Goal: Task Accomplishment & Management: Complete application form

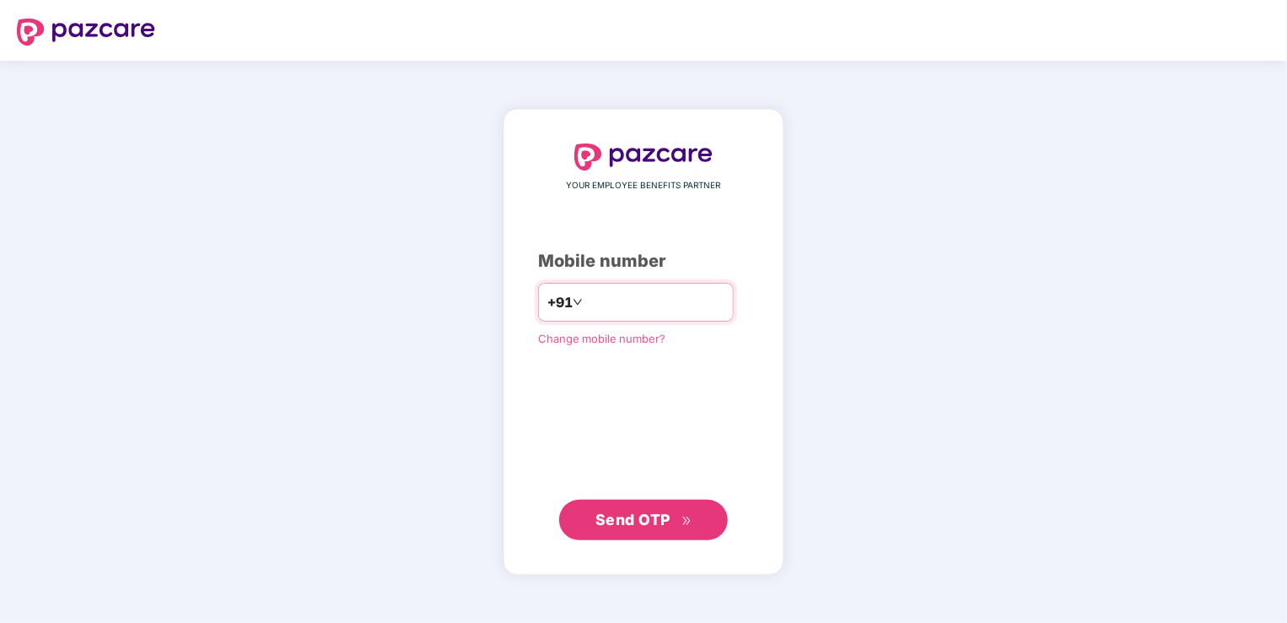
click at [598, 295] on input "number" at bounding box center [655, 301] width 138 height 27
click at [586, 299] on input "**********" at bounding box center [655, 301] width 138 height 27
type input "**********"
click at [665, 527] on span "Send OTP" at bounding box center [644, 519] width 97 height 24
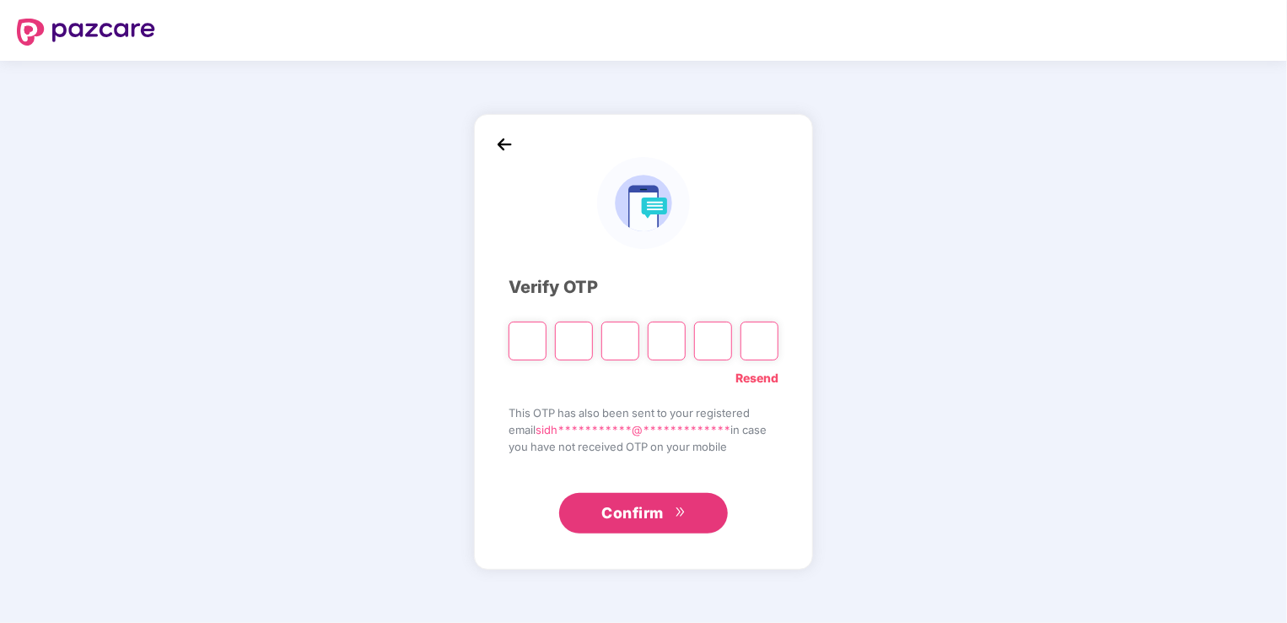
type input "*"
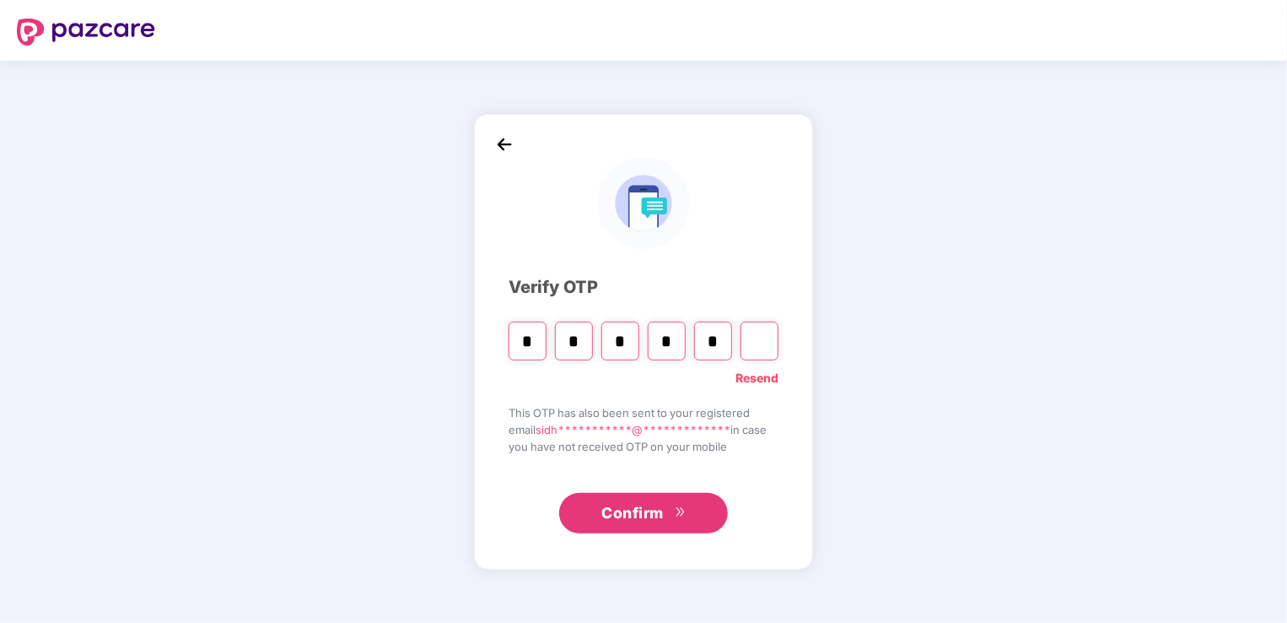
type input "*"
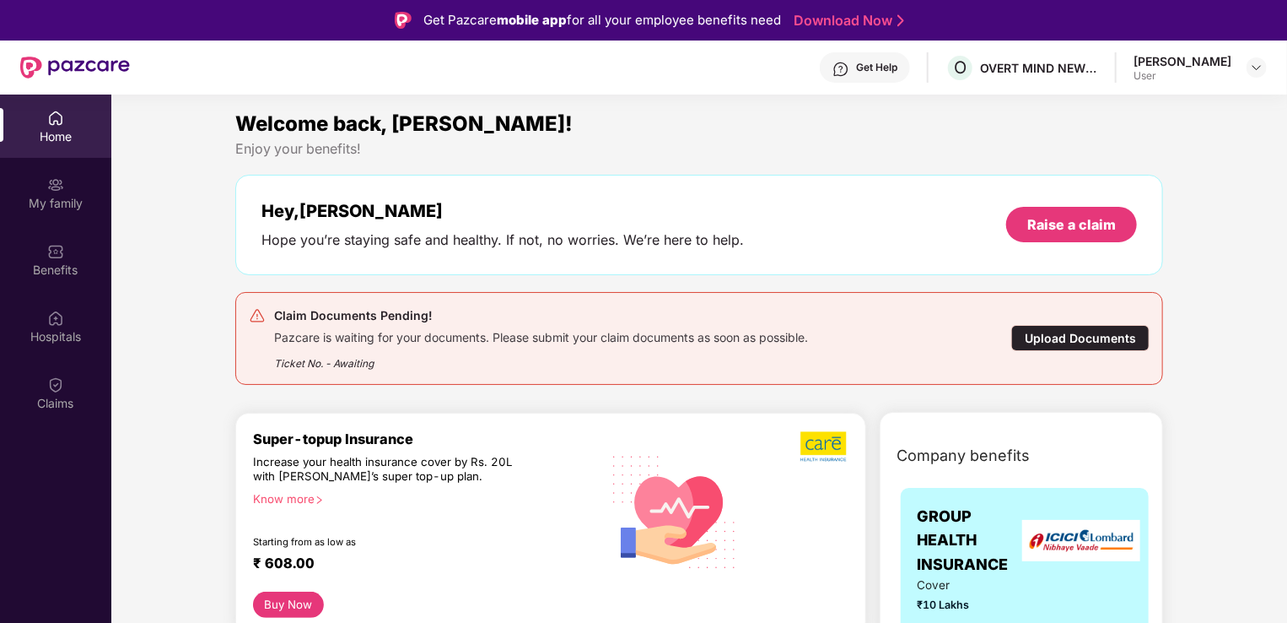
click at [1063, 326] on div "Upload Documents" at bounding box center [1080, 338] width 138 height 26
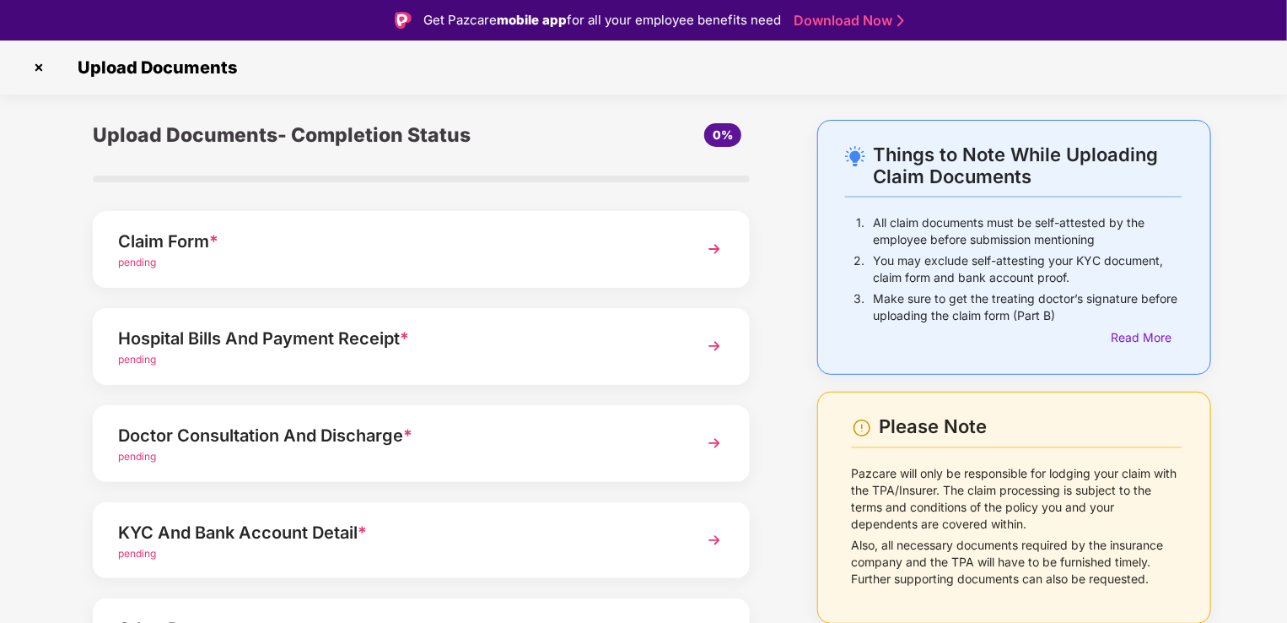
click at [715, 247] on img at bounding box center [714, 249] width 30 height 30
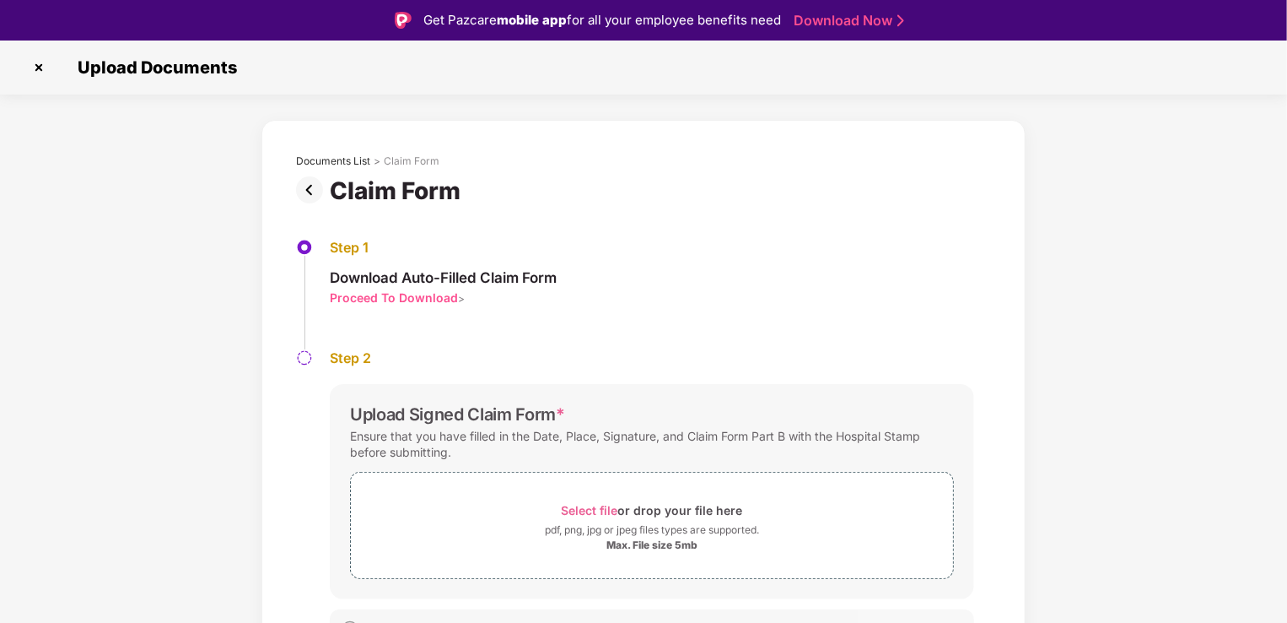
scroll to position [28, 0]
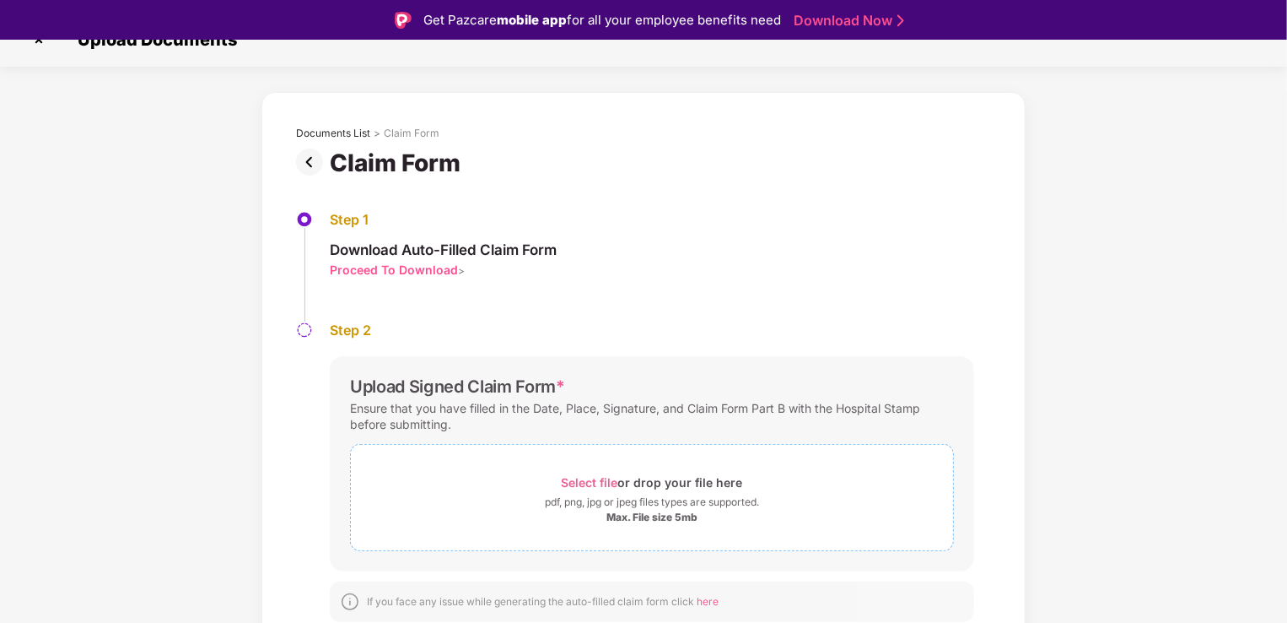
click at [590, 476] on span "Select file" at bounding box center [590, 482] width 57 height 14
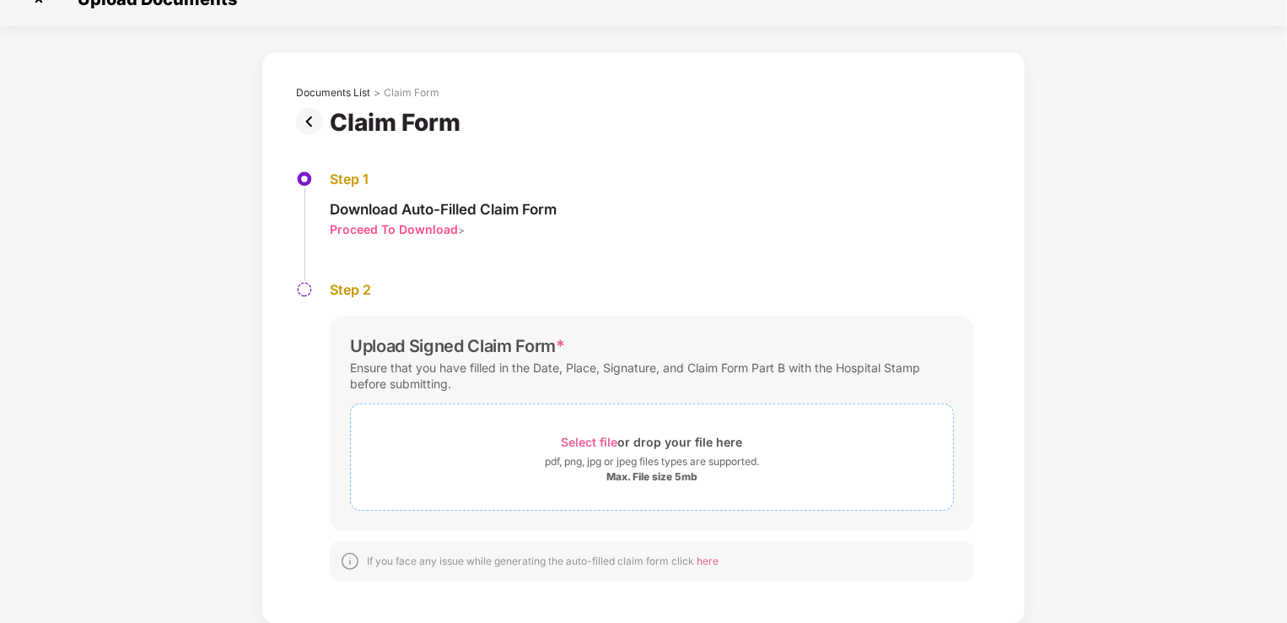
click at [596, 434] on span "Select file" at bounding box center [590, 441] width 57 height 14
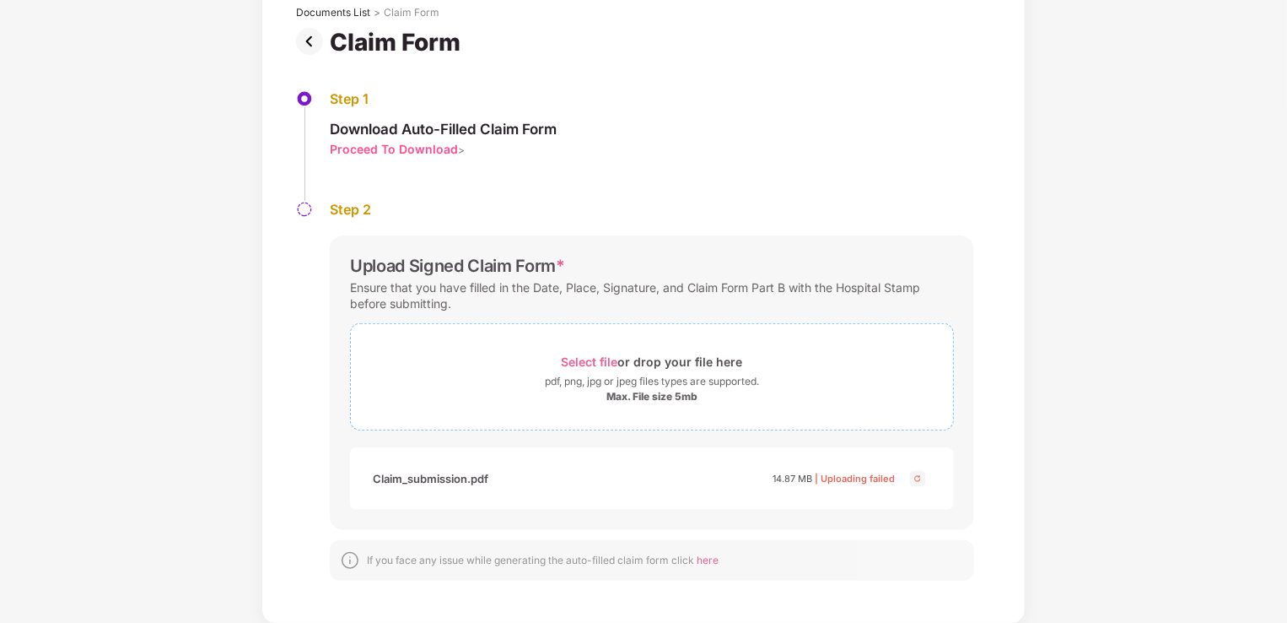
scroll to position [9, 0]
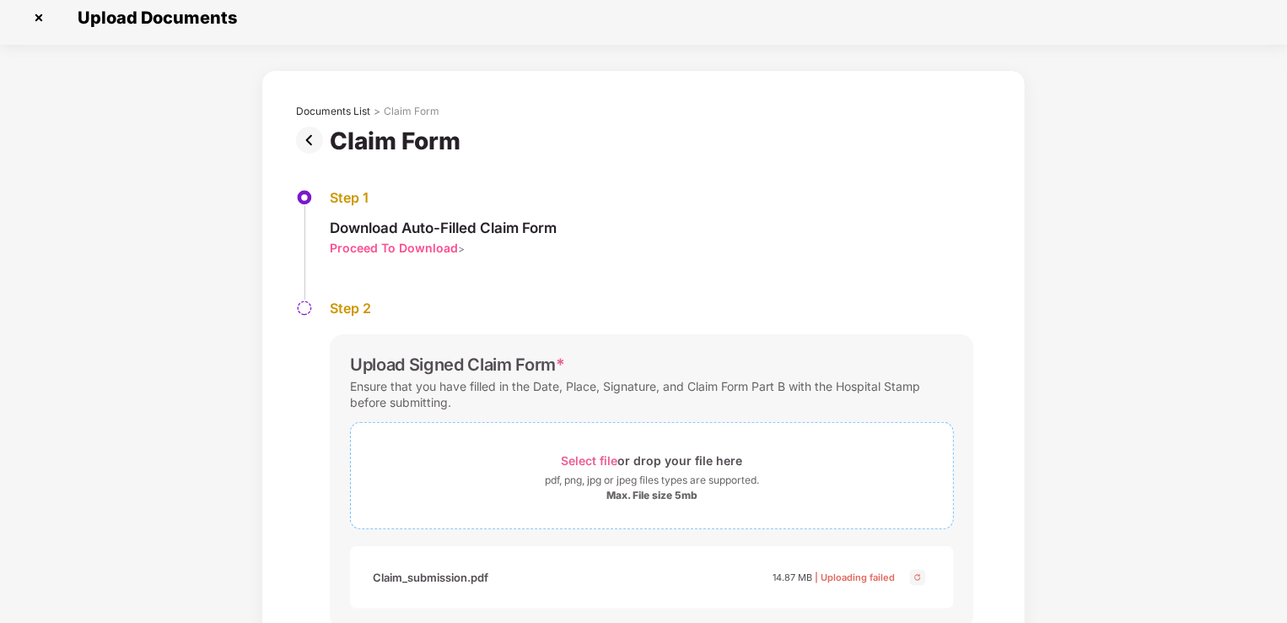
click at [585, 461] on span "Select file" at bounding box center [590, 460] width 57 height 14
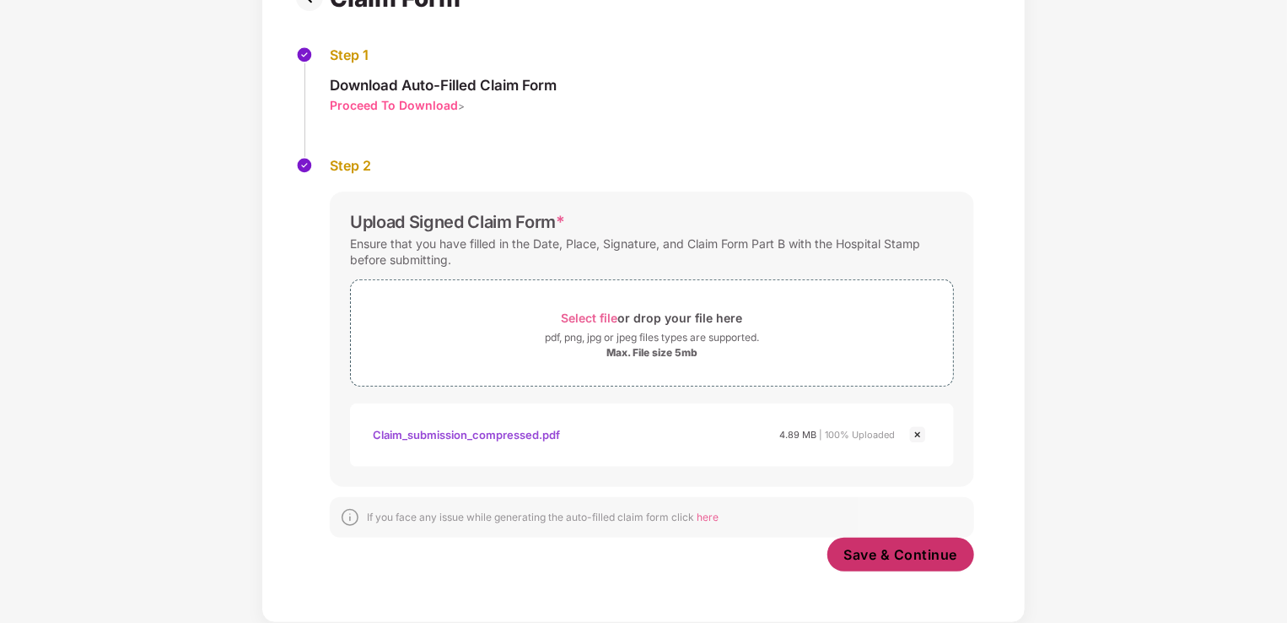
scroll to position [151, 0]
click at [925, 561] on span "Save & Continue" at bounding box center [901, 555] width 114 height 19
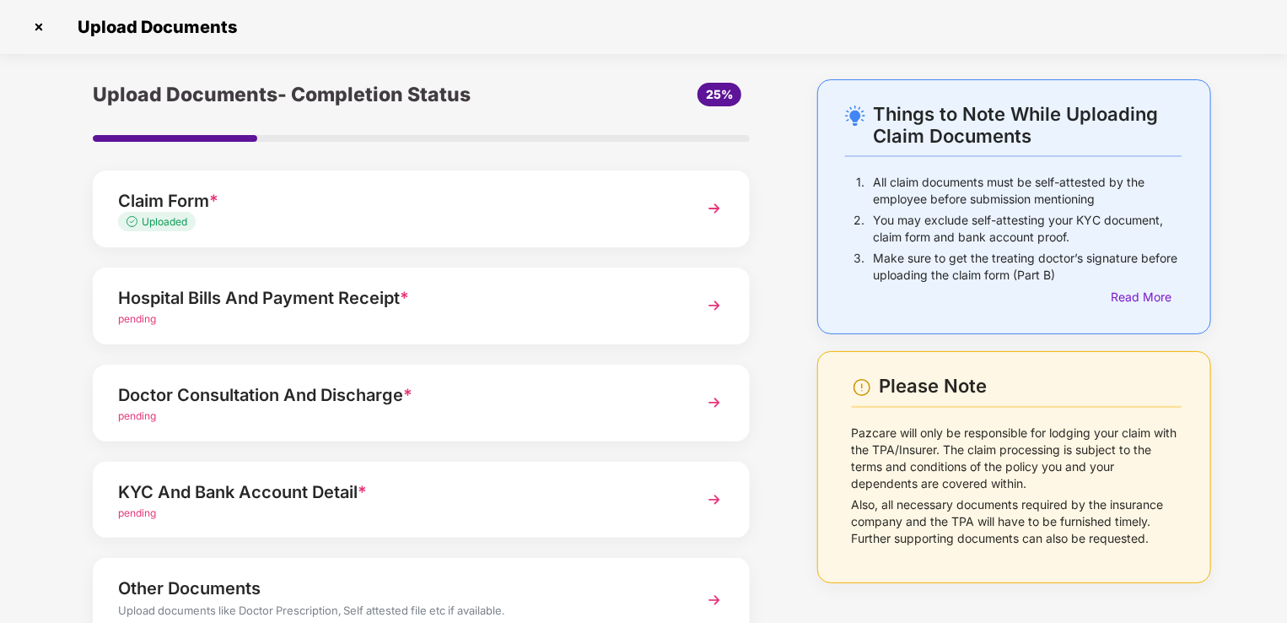
click at [713, 301] on img at bounding box center [714, 305] width 30 height 30
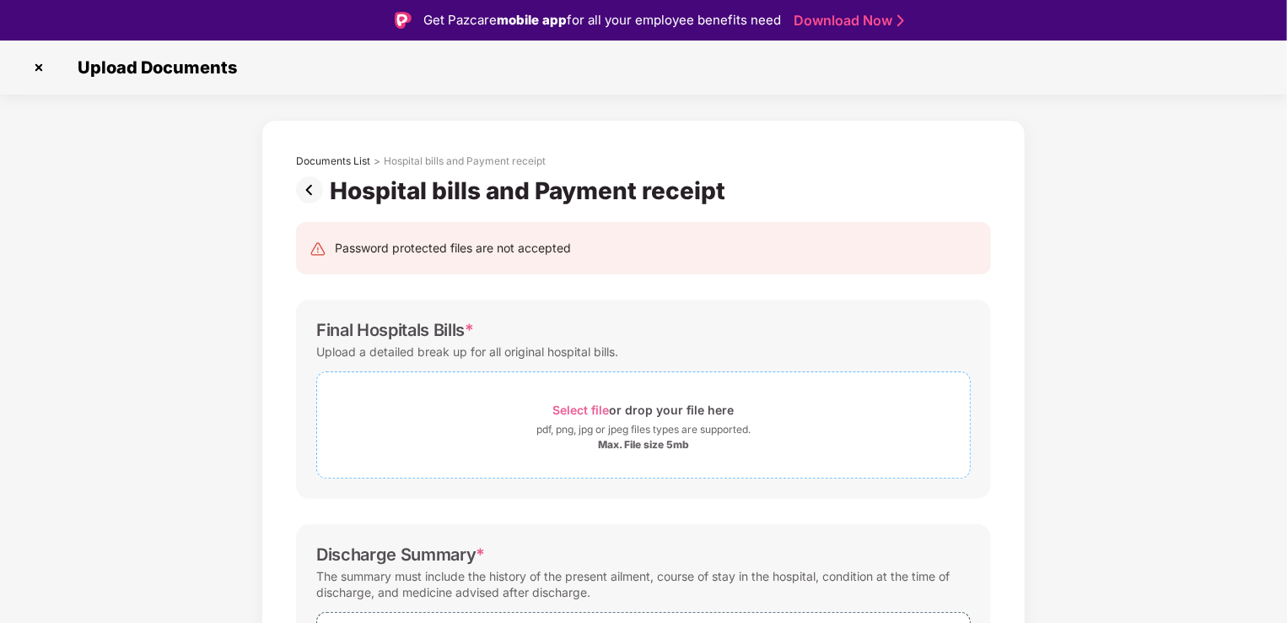
click at [601, 407] on span "Select file" at bounding box center [581, 409] width 57 height 14
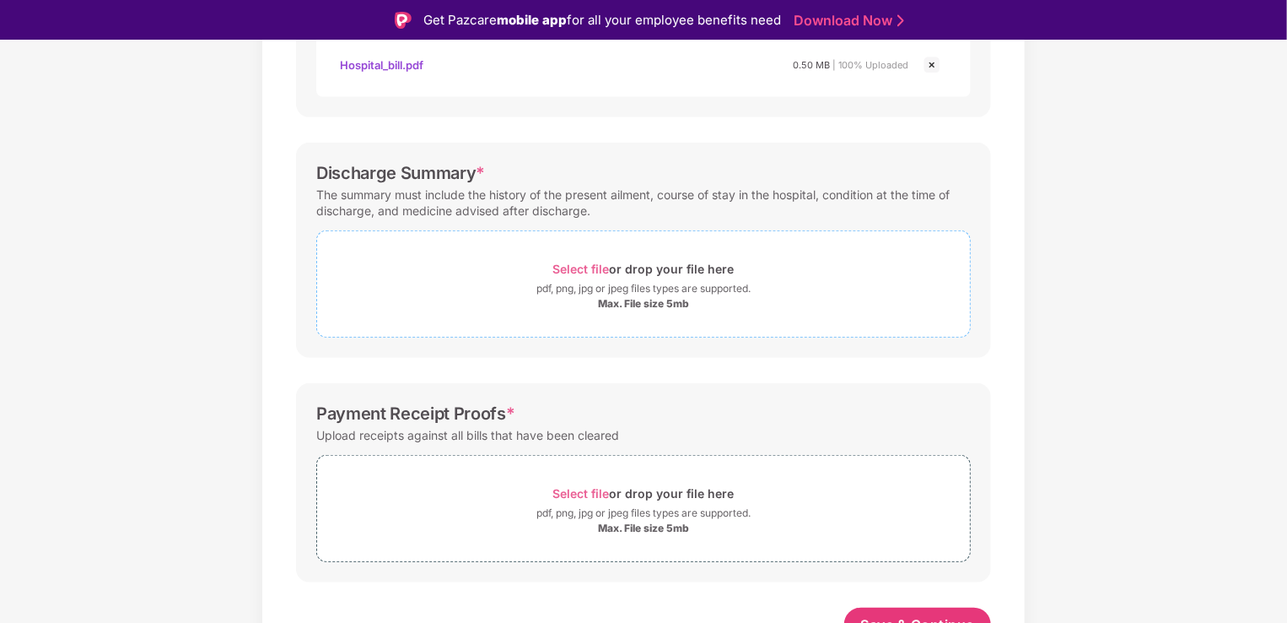
scroll to position [464, 0]
click at [597, 268] on span "Select file" at bounding box center [581, 266] width 57 height 14
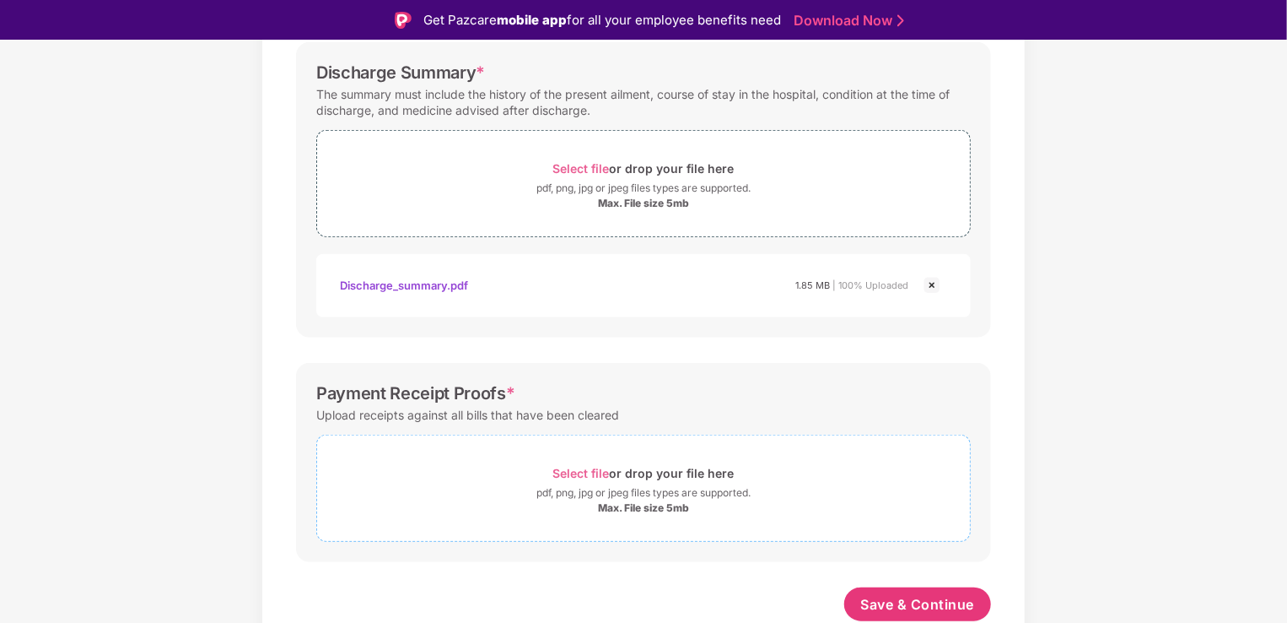
scroll to position [560, 0]
click at [574, 472] on span "Select file" at bounding box center [581, 474] width 57 height 14
click at [587, 474] on span "Select file" at bounding box center [581, 474] width 57 height 14
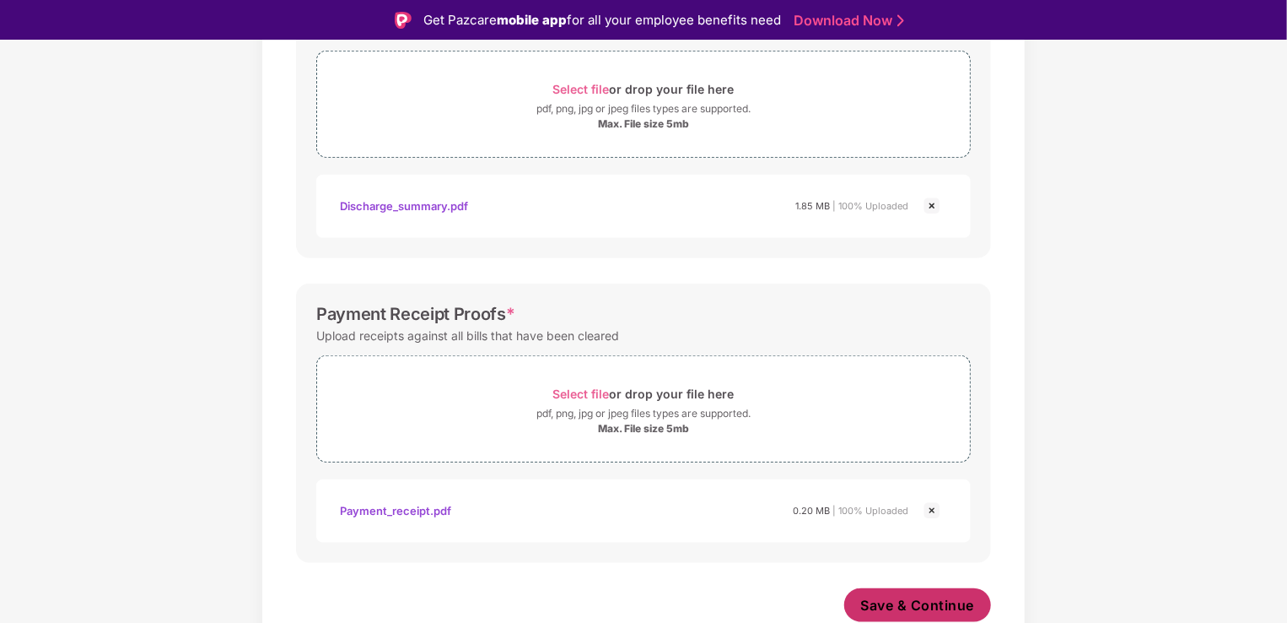
scroll to position [640, 0]
click at [932, 607] on span "Save & Continue" at bounding box center [918, 605] width 114 height 19
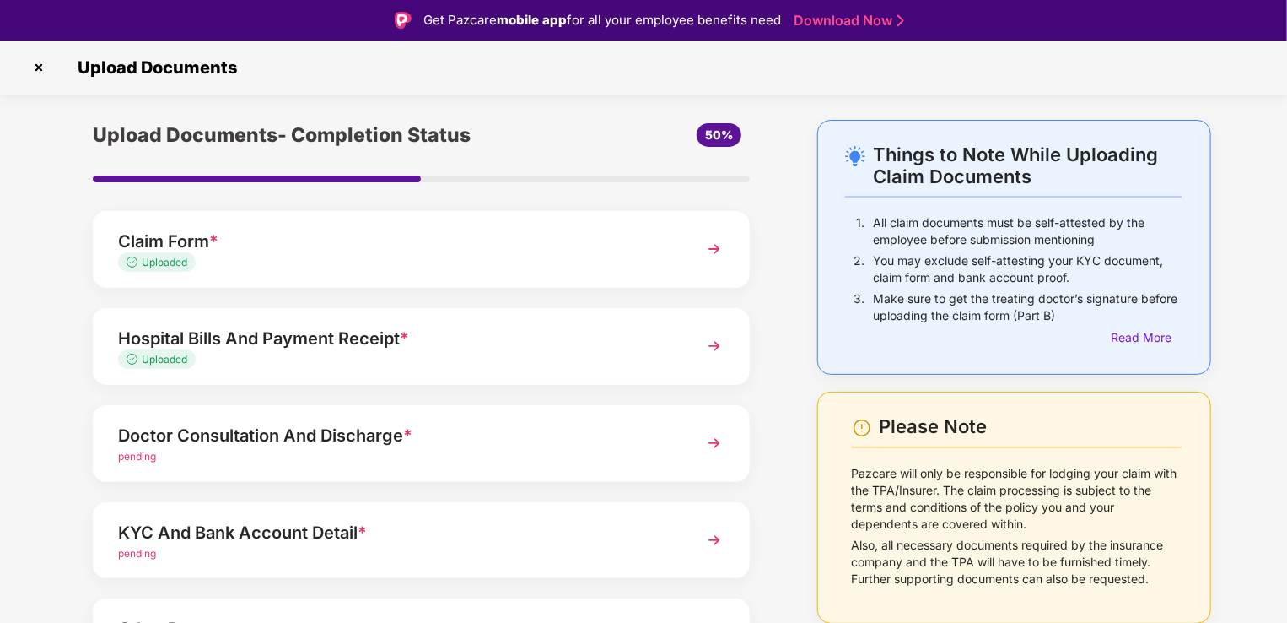
scroll to position [122, 0]
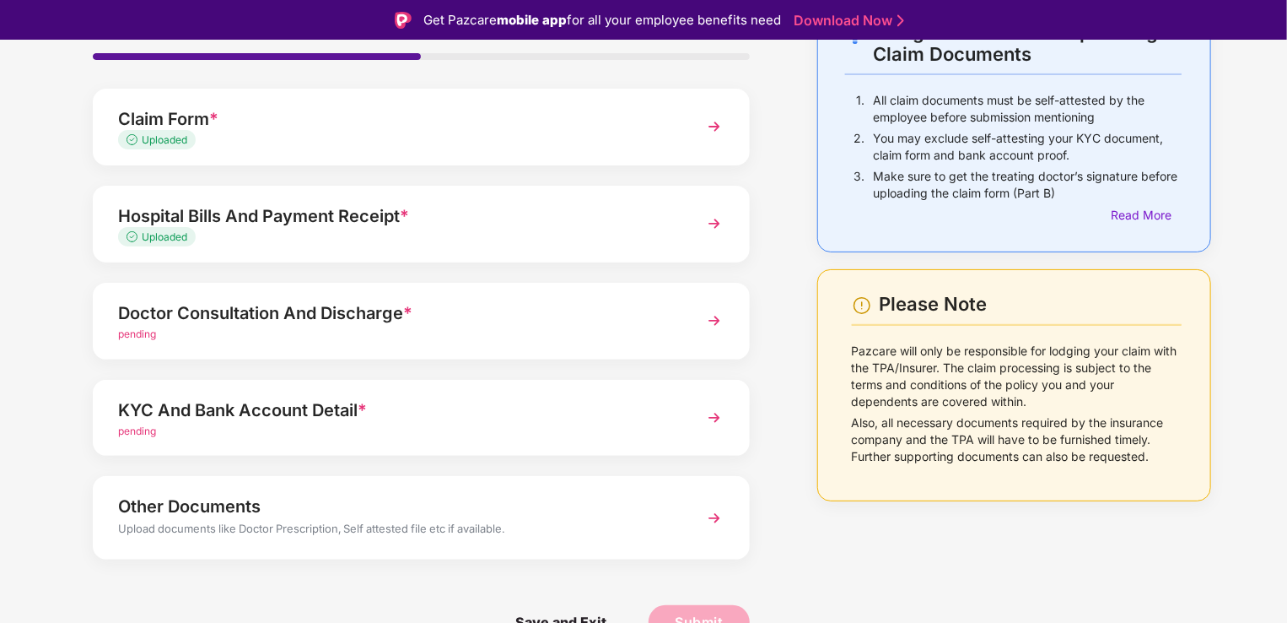
click at [714, 329] on img at bounding box center [714, 320] width 30 height 30
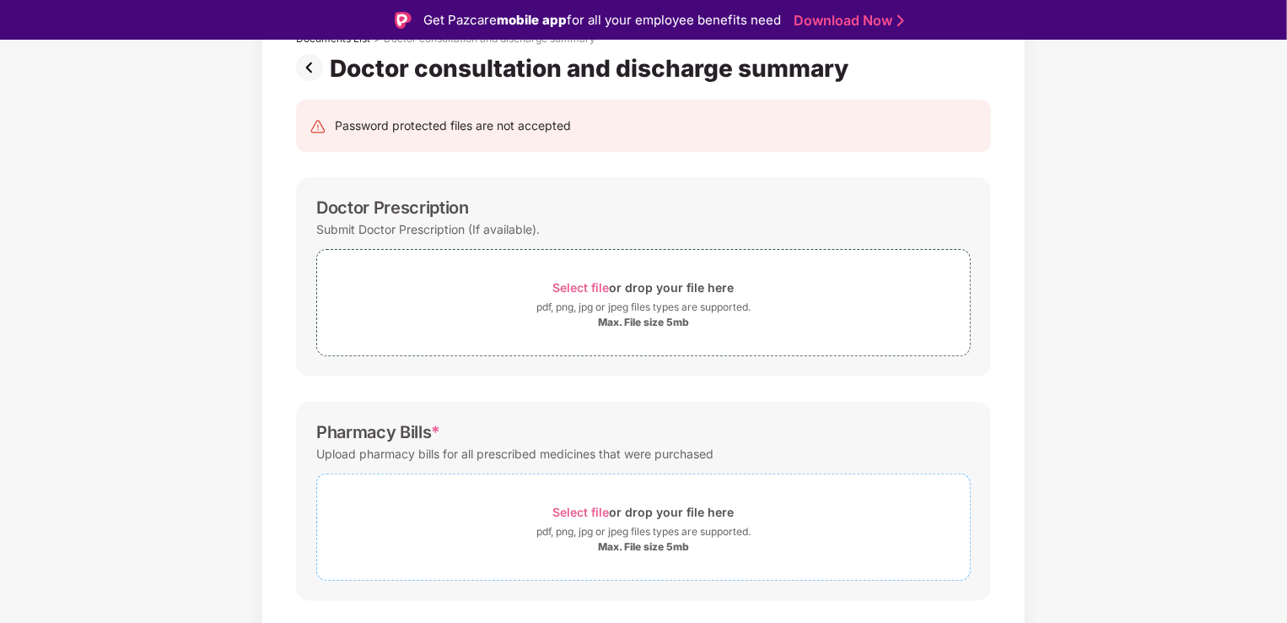
click at [644, 540] on div "Max. File size 5mb" at bounding box center [643, 546] width 91 height 13
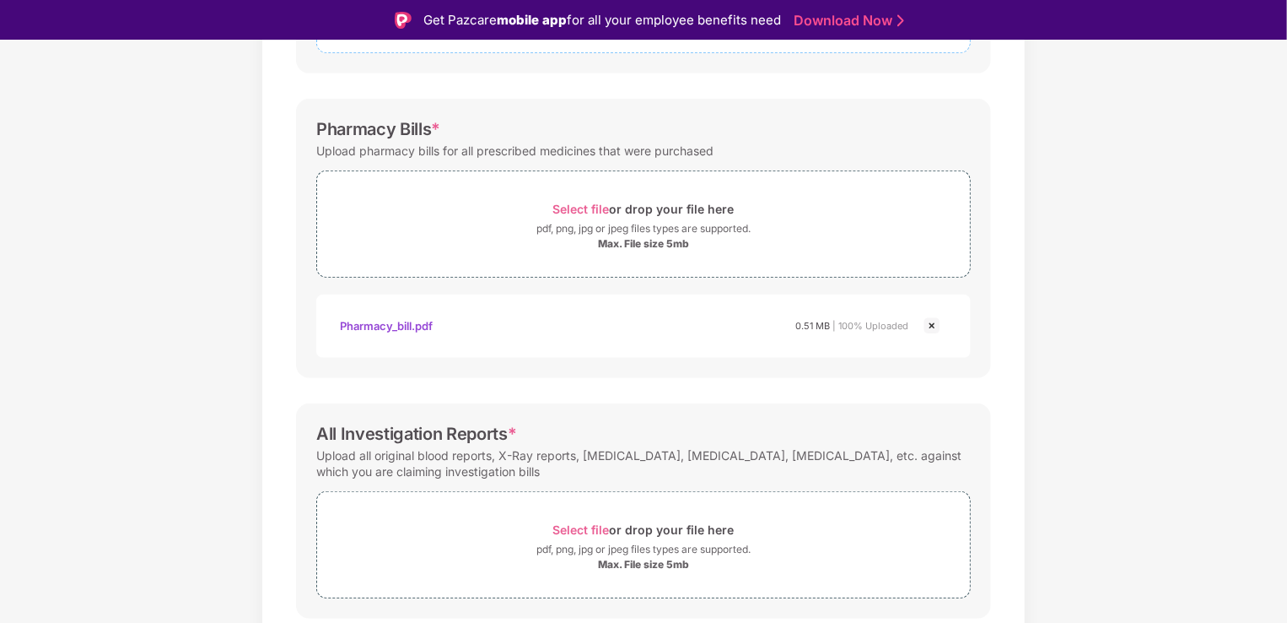
scroll to position [481, 0]
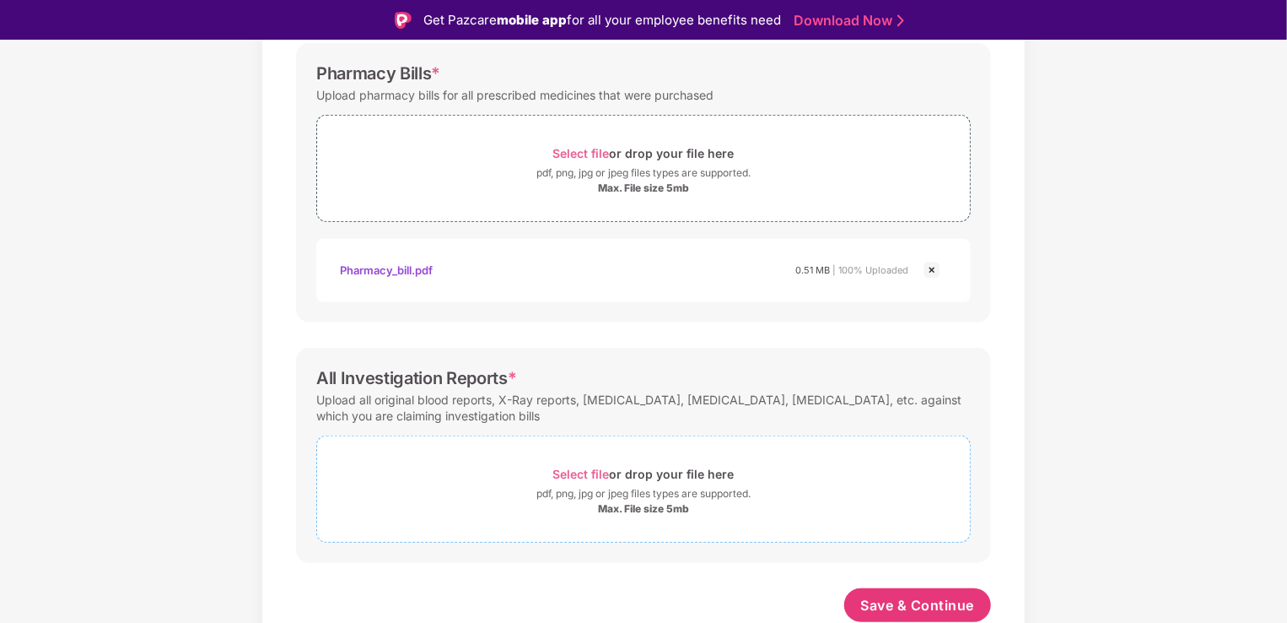
click at [586, 474] on span "Select file" at bounding box center [581, 473] width 57 height 14
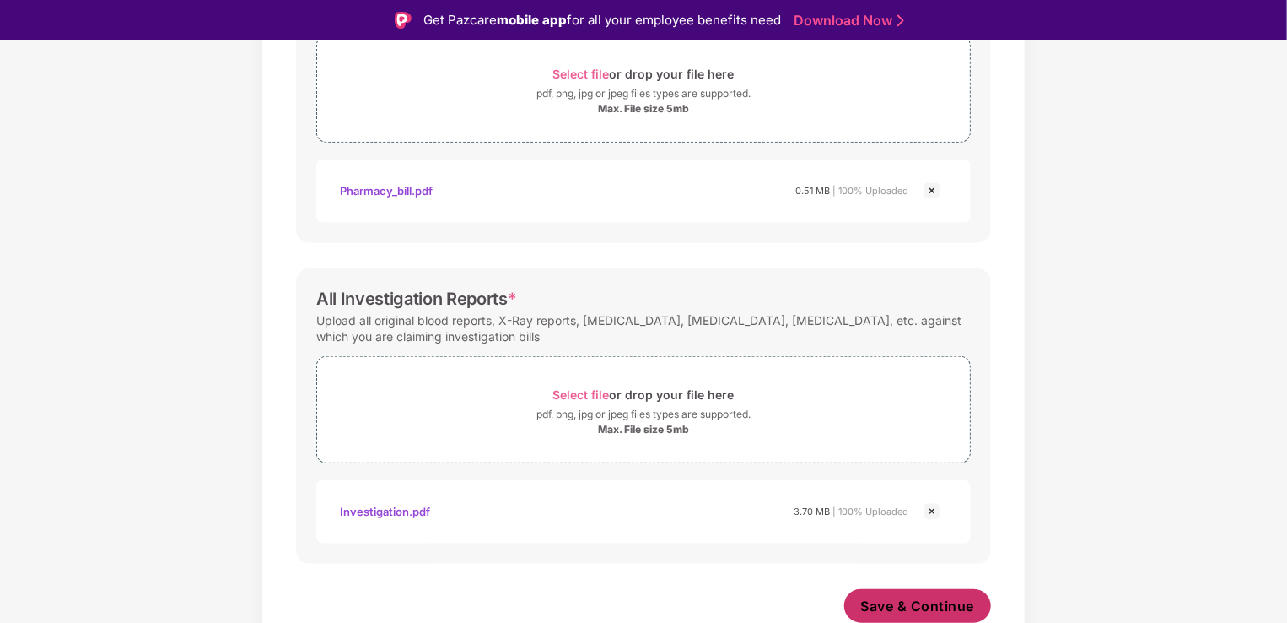
click at [939, 601] on span "Save & Continue" at bounding box center [918, 605] width 114 height 19
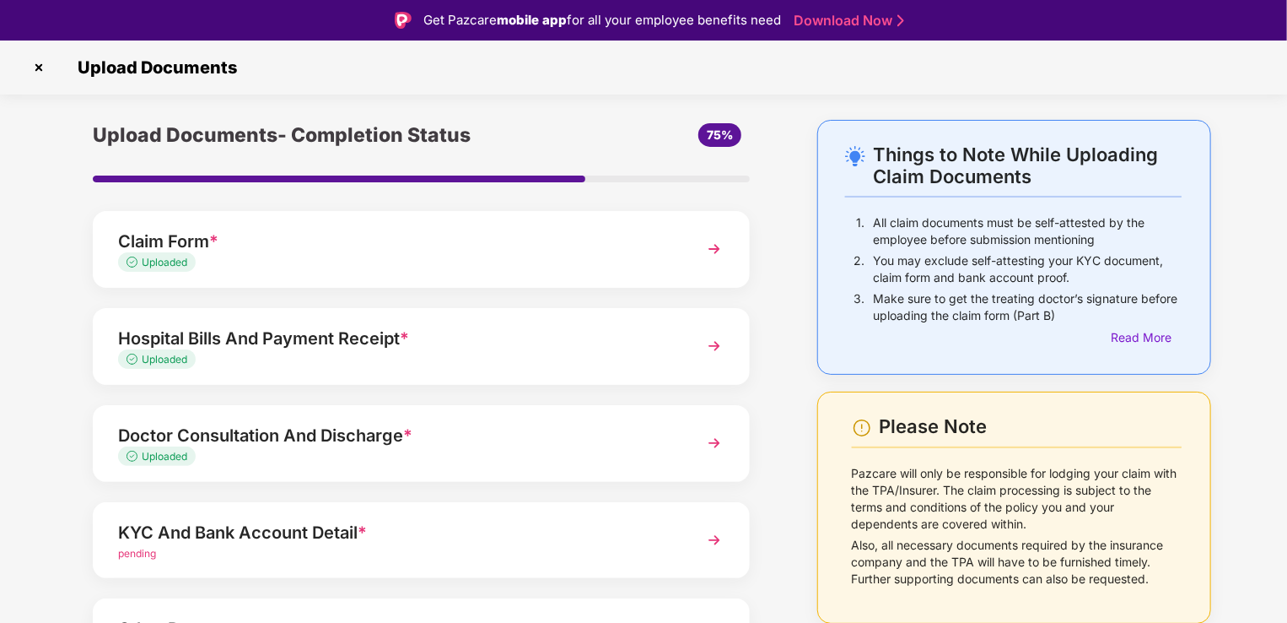
scroll to position [122, 0]
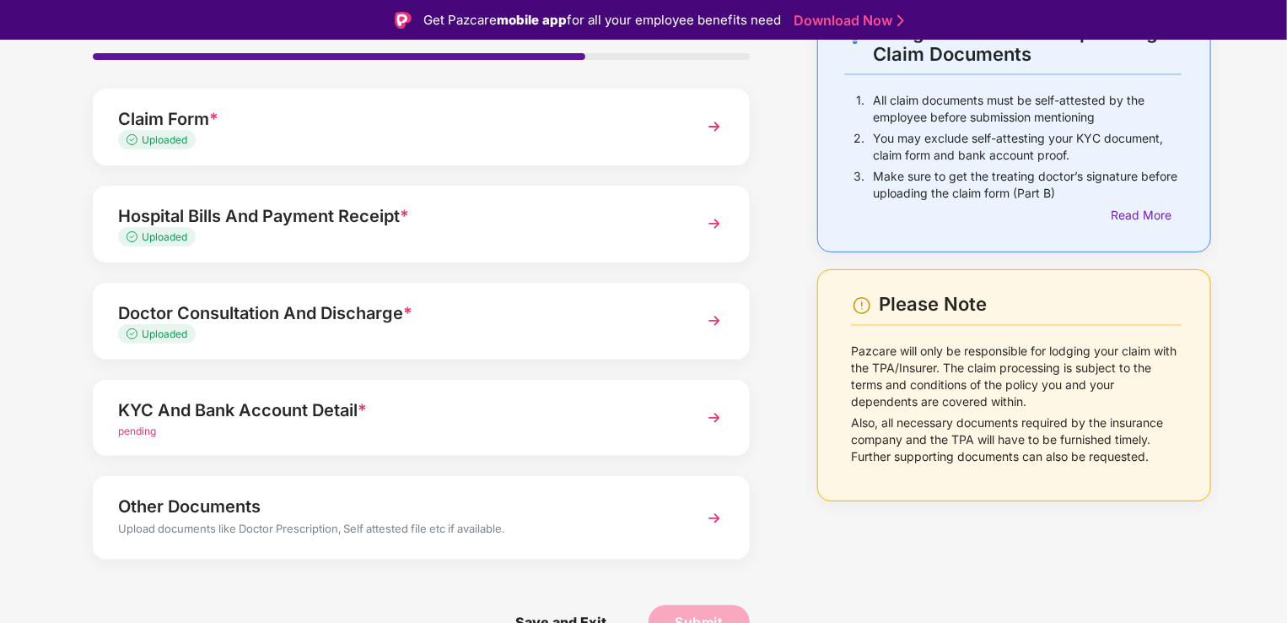
click at [708, 413] on img at bounding box center [714, 417] width 30 height 30
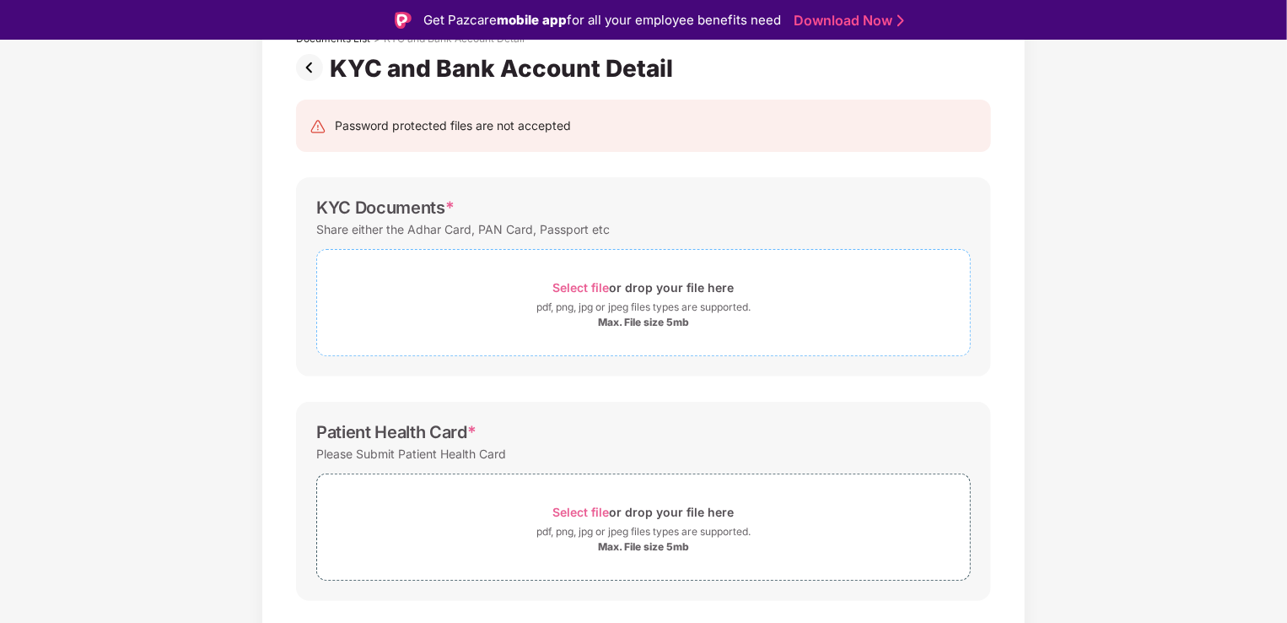
click at [578, 282] on span "Select file" at bounding box center [581, 287] width 57 height 14
click at [602, 295] on div "Select file or drop your file here" at bounding box center [643, 287] width 181 height 23
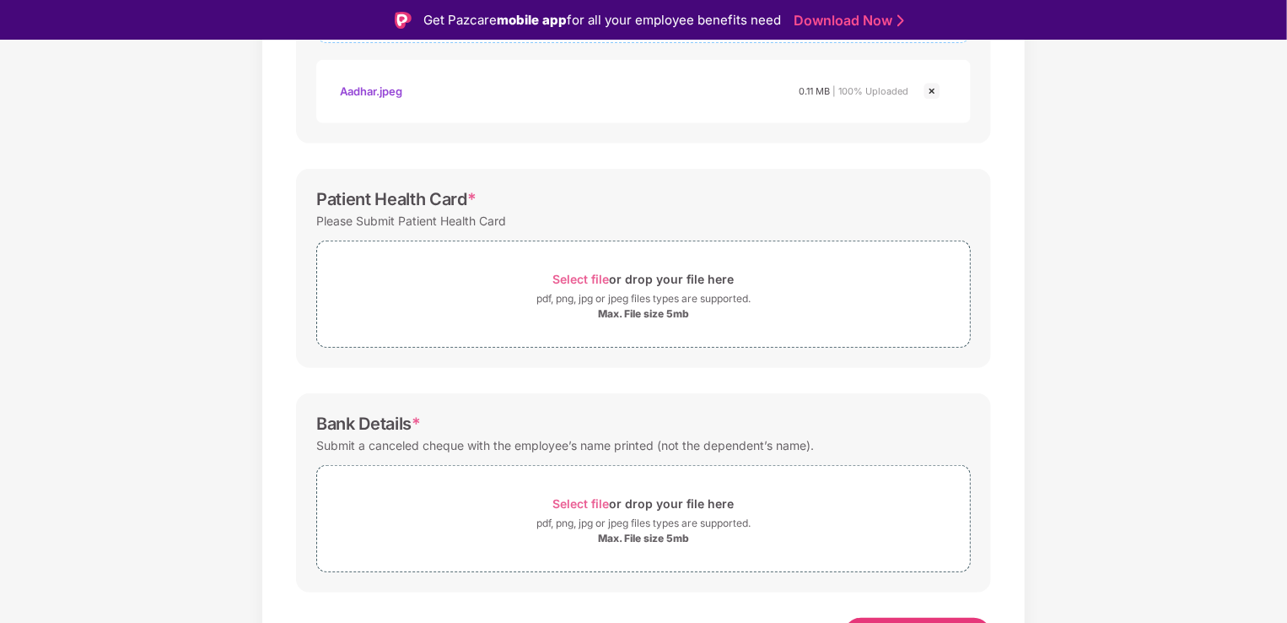
scroll to position [436, 0]
click at [641, 310] on div "Max. File size 5mb" at bounding box center [643, 312] width 91 height 13
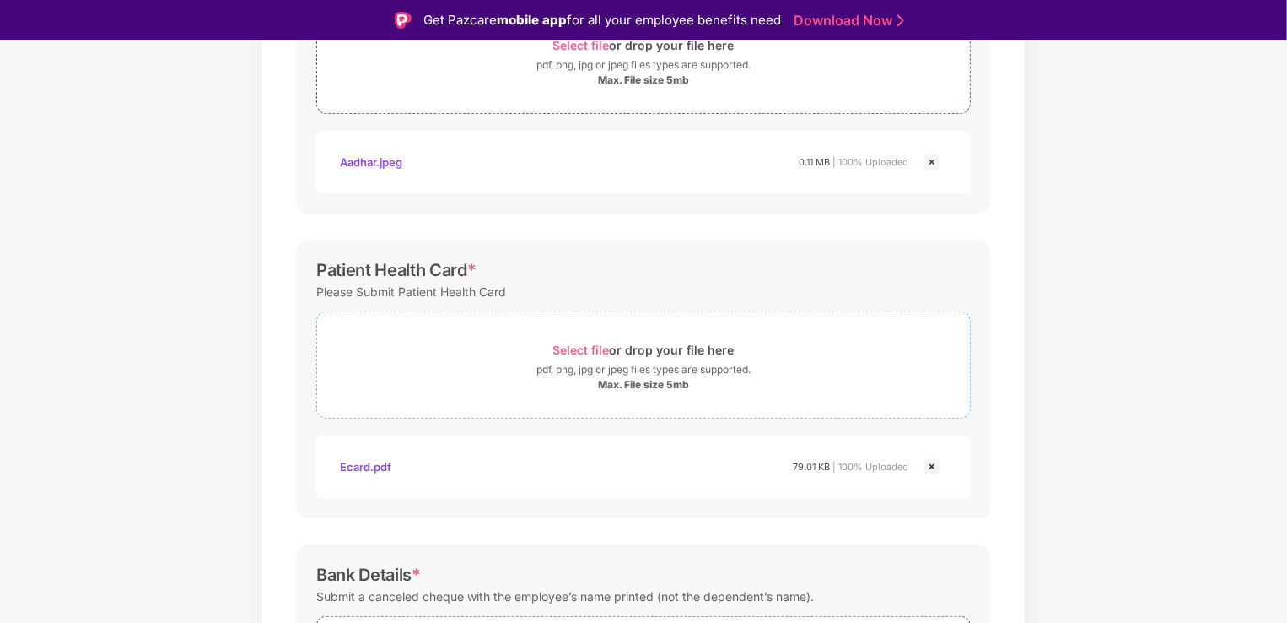
scroll to position [545, 0]
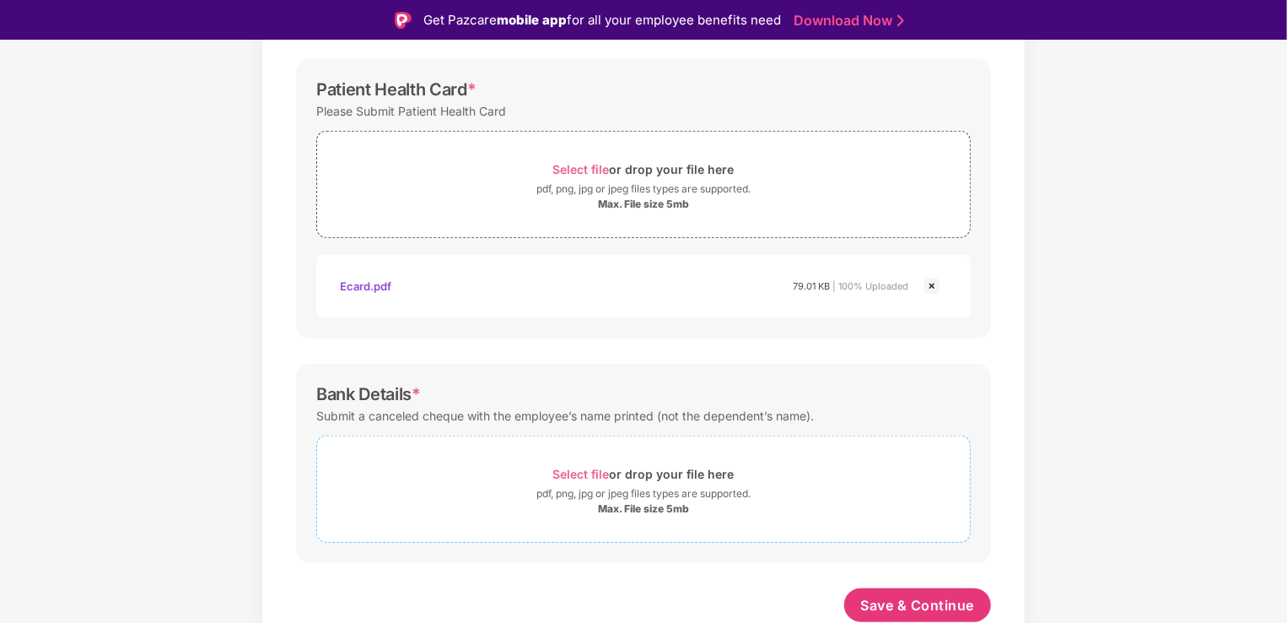
click at [587, 471] on span "Select file" at bounding box center [581, 473] width 57 height 14
click at [604, 485] on div "pdf, png, jpg or jpeg files types are supported." at bounding box center [643, 493] width 214 height 17
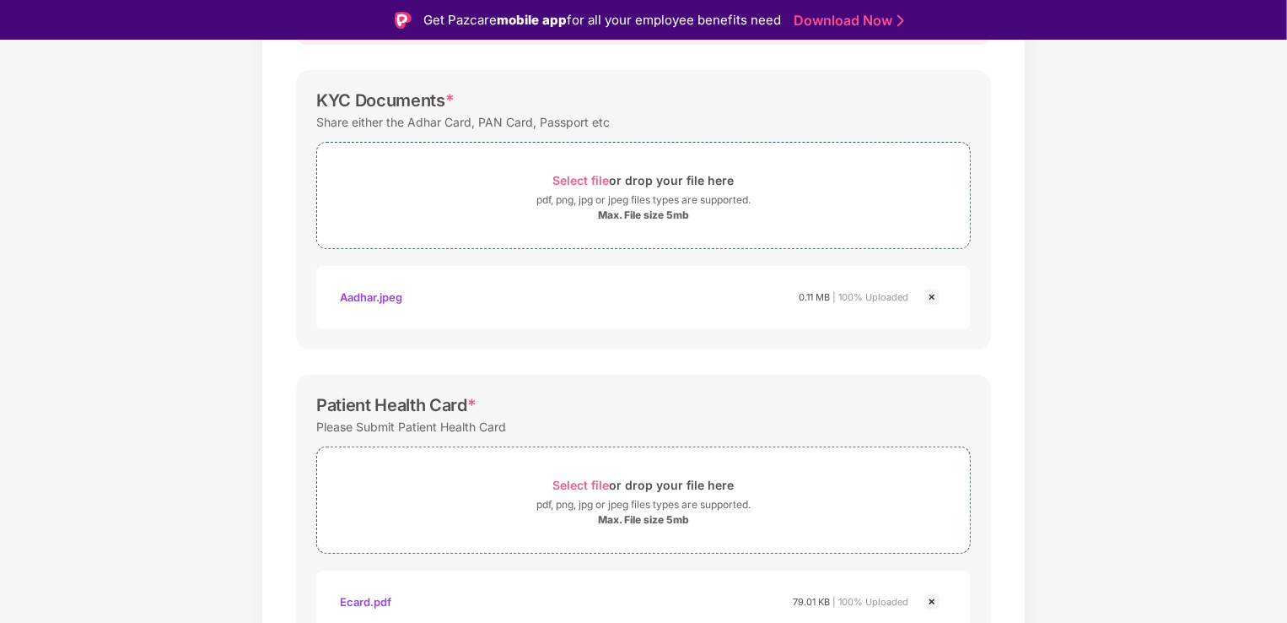
scroll to position [624, 0]
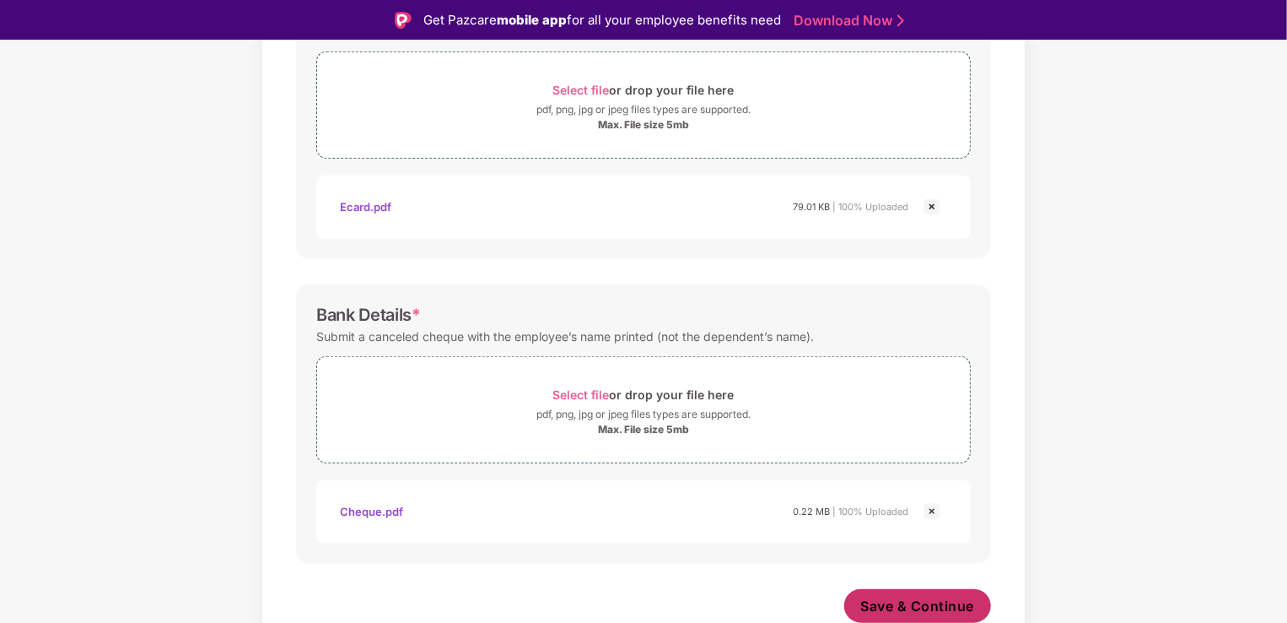
click at [925, 604] on span "Save & Continue" at bounding box center [918, 605] width 114 height 19
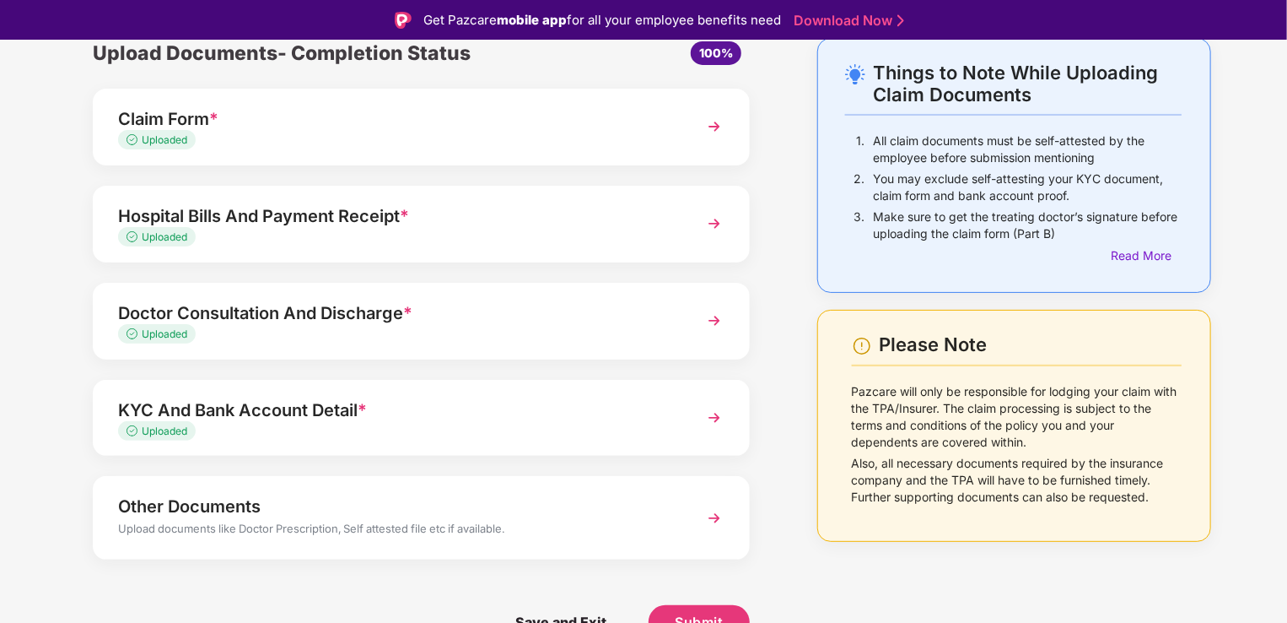
scroll to position [40, 0]
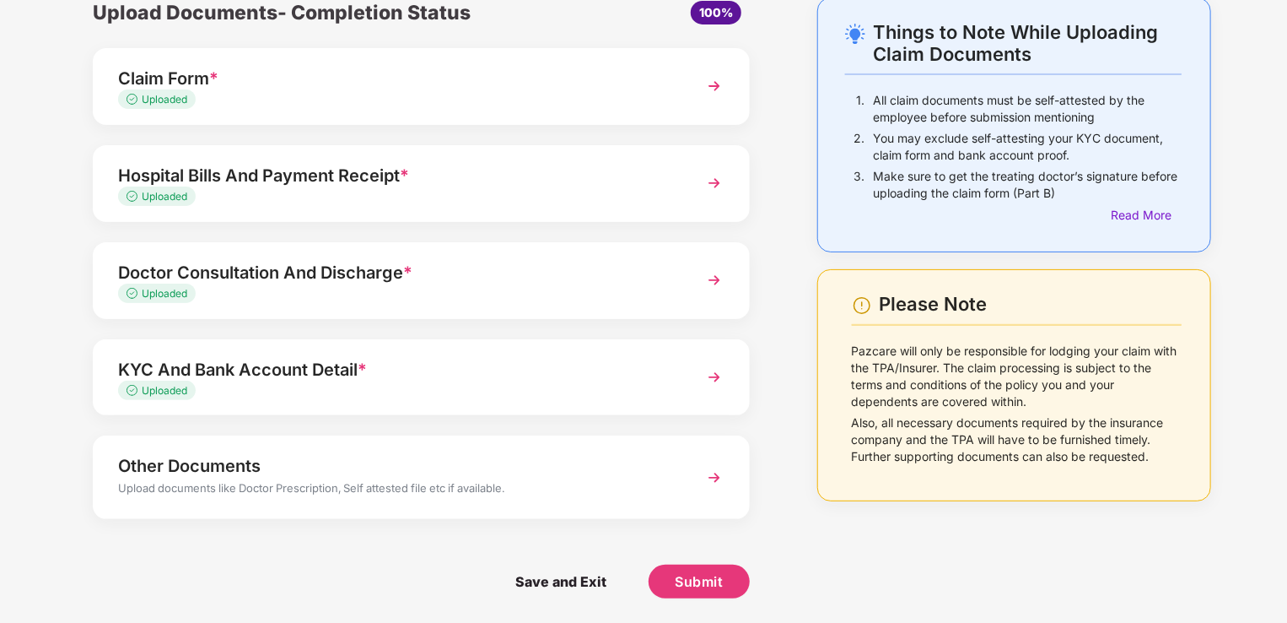
click at [716, 474] on img at bounding box center [714, 477] width 30 height 30
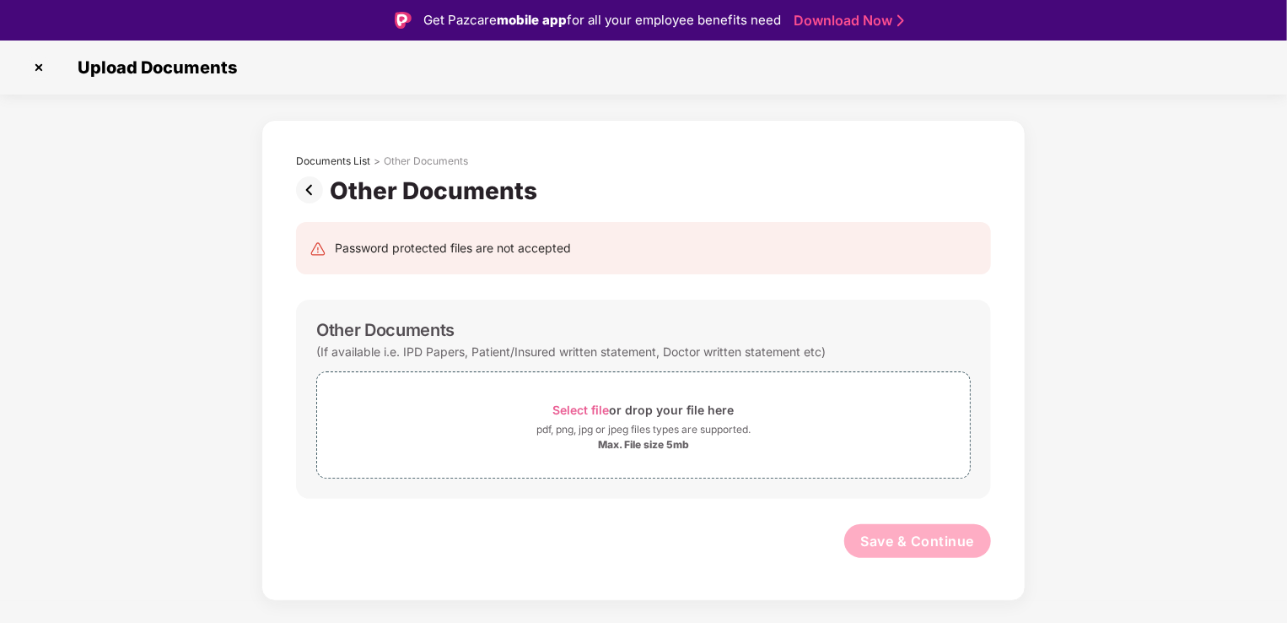
scroll to position [0, 0]
click at [27, 62] on img at bounding box center [38, 67] width 27 height 27
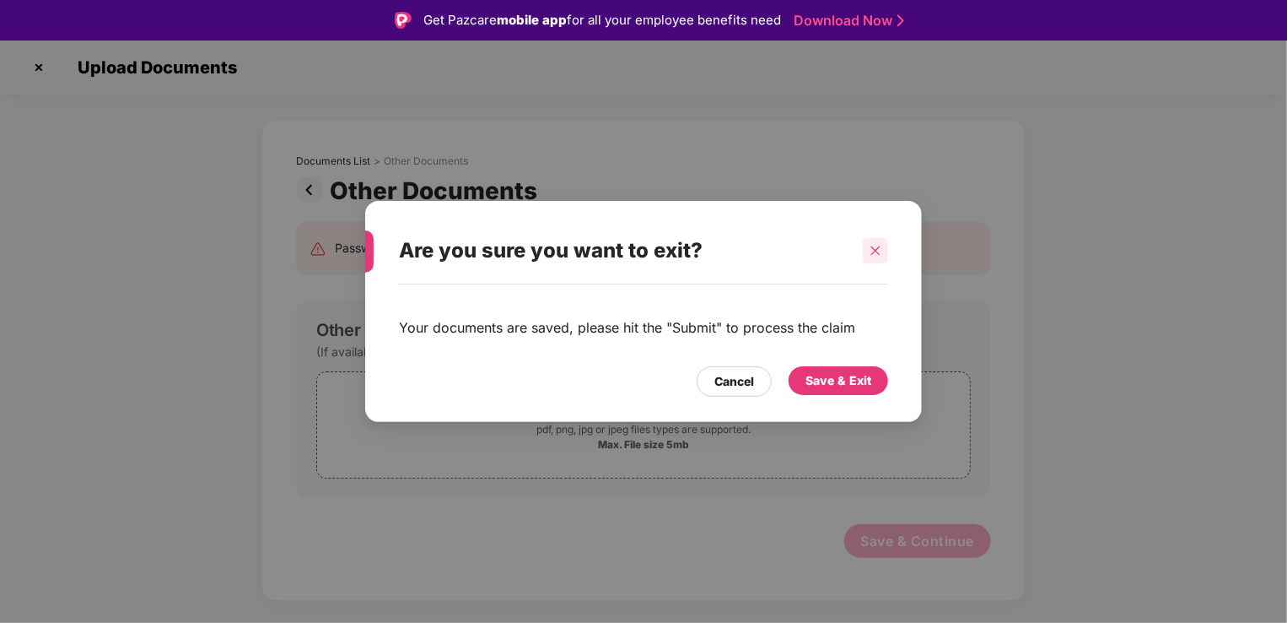
click at [864, 247] on div at bounding box center [875, 250] width 25 height 25
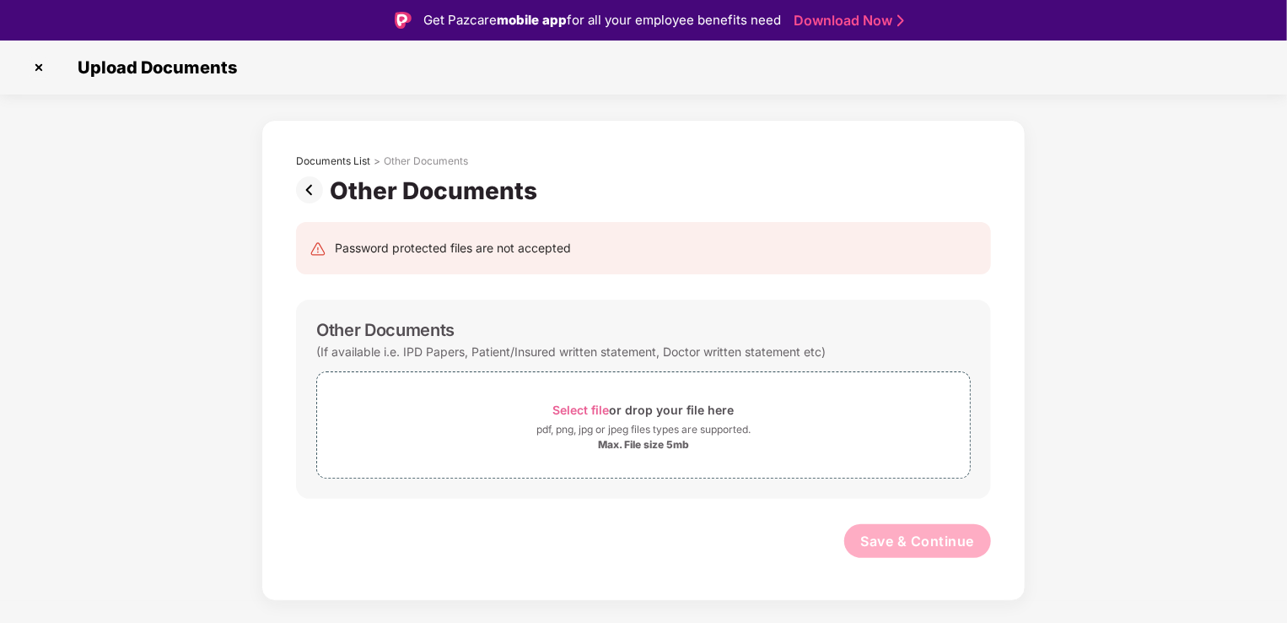
click at [311, 190] on img at bounding box center [313, 189] width 34 height 27
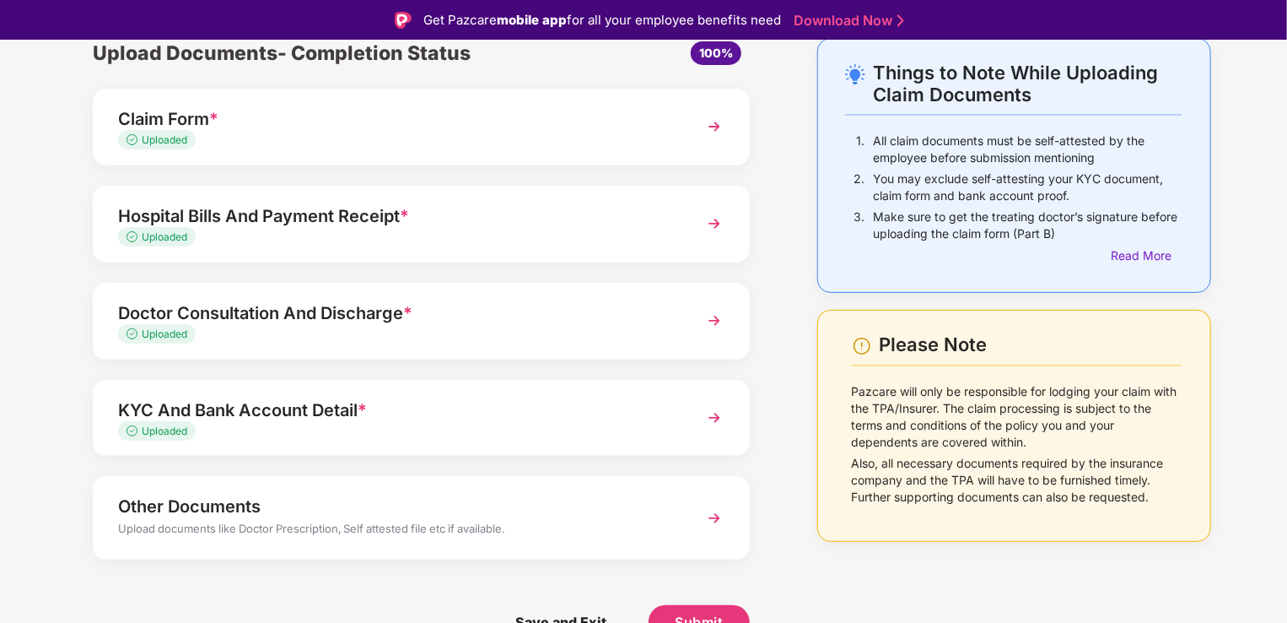
scroll to position [40, 0]
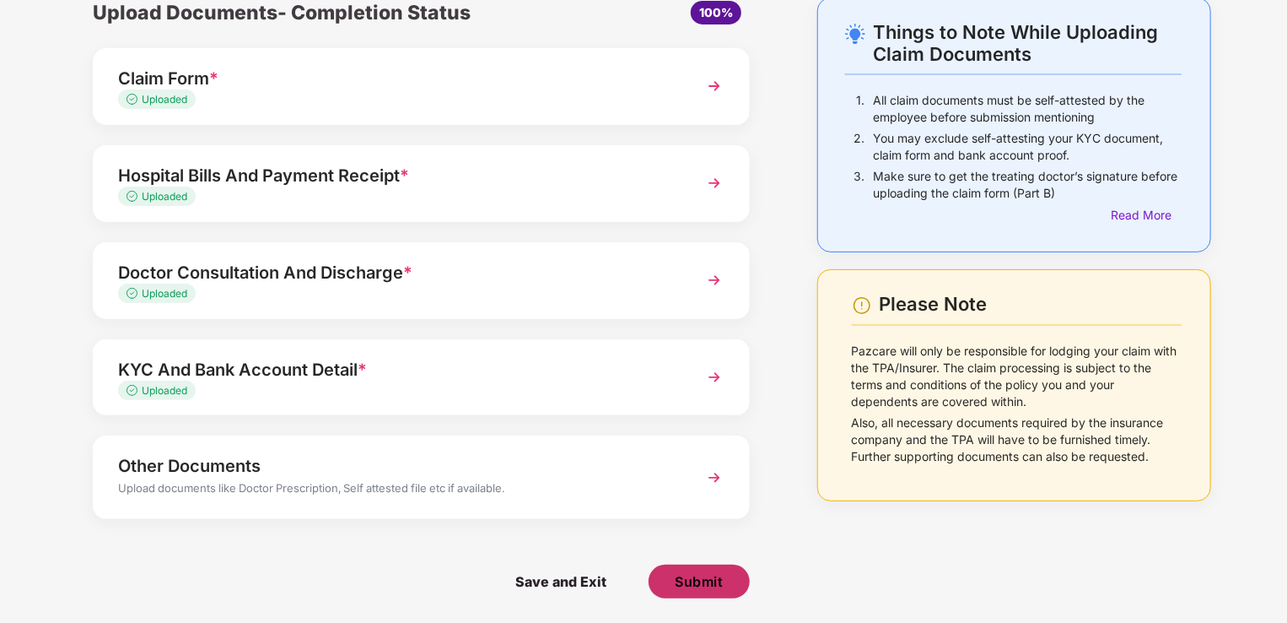
click at [710, 569] on button "Submit" at bounding box center [699, 581] width 101 height 34
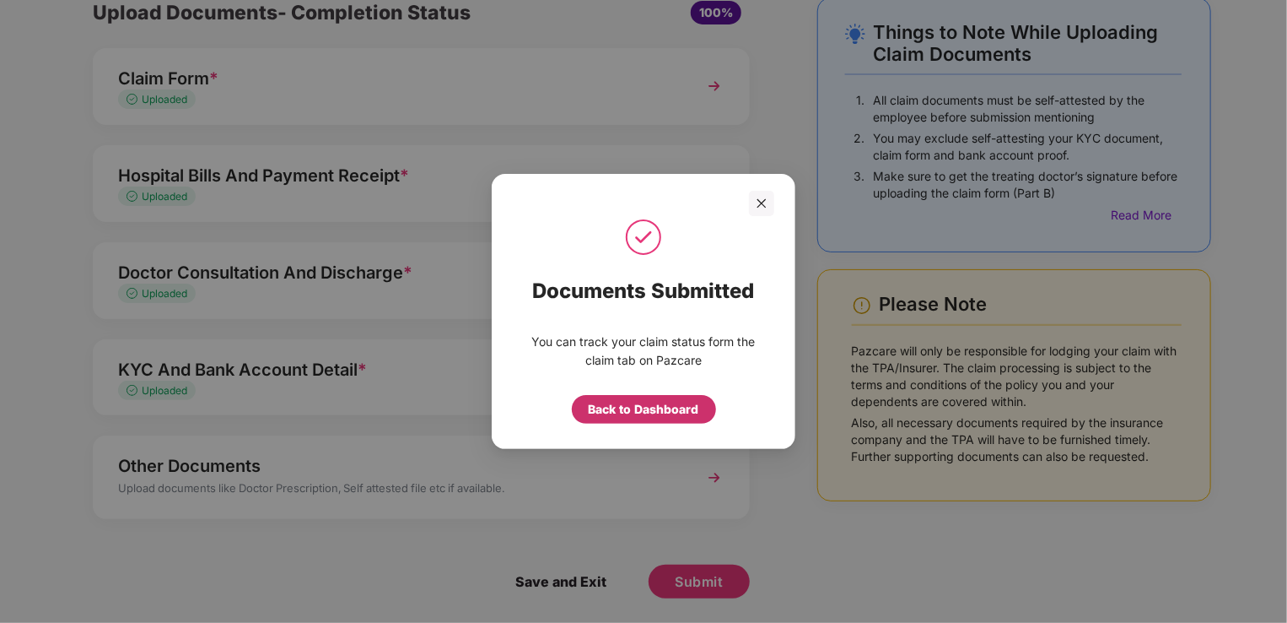
click at [633, 403] on div "Back to Dashboard" at bounding box center [644, 409] width 111 height 19
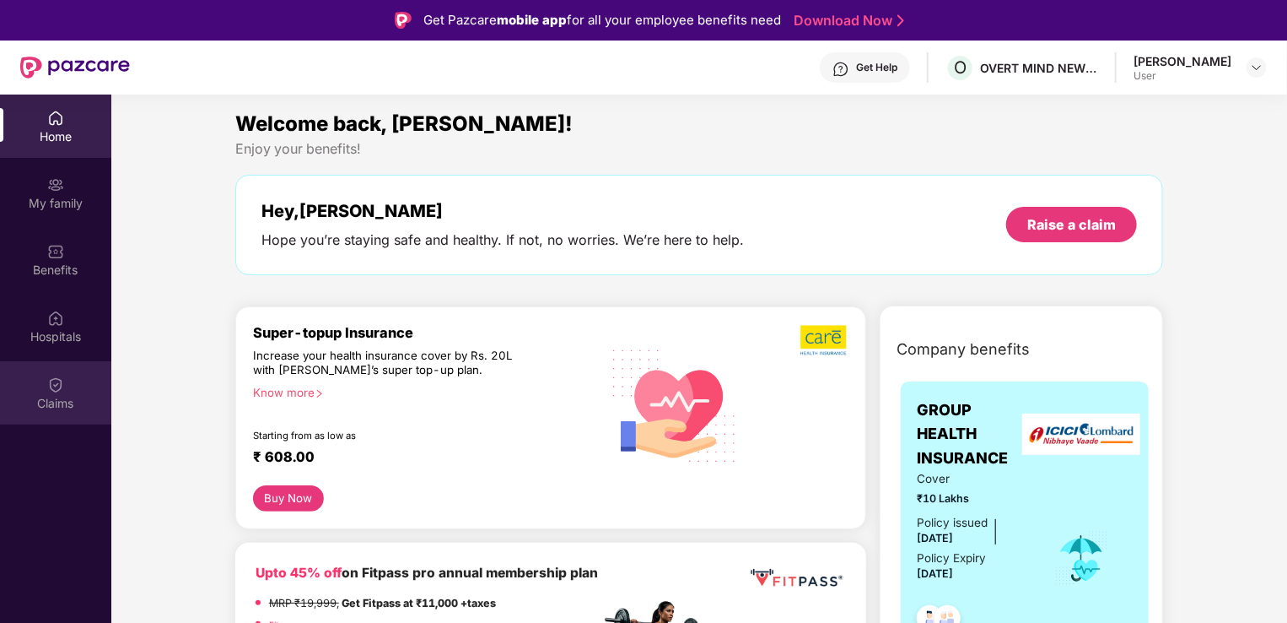
click at [57, 413] on div "Claims" at bounding box center [55, 392] width 111 height 63
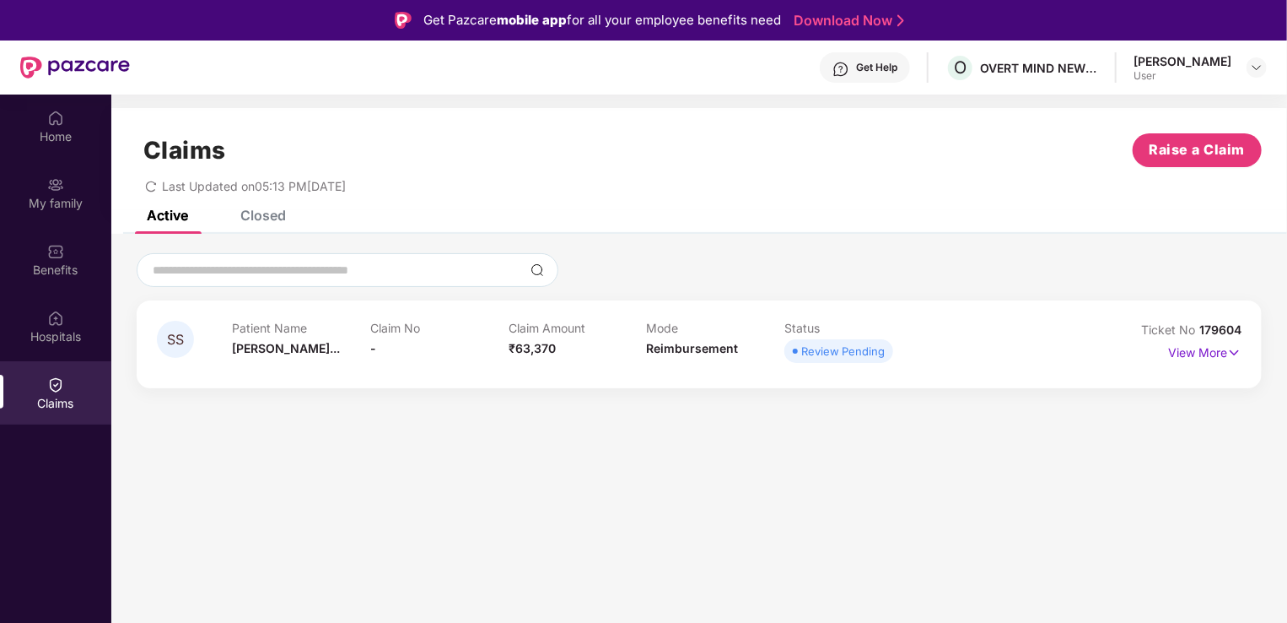
click at [272, 226] on div "Closed" at bounding box center [250, 215] width 71 height 37
click at [202, 217] on div "Active Closed" at bounding box center [203, 215] width 164 height 37
click at [165, 218] on div "Active" at bounding box center [167, 215] width 41 height 17
click at [1228, 349] on img at bounding box center [1234, 352] width 14 height 19
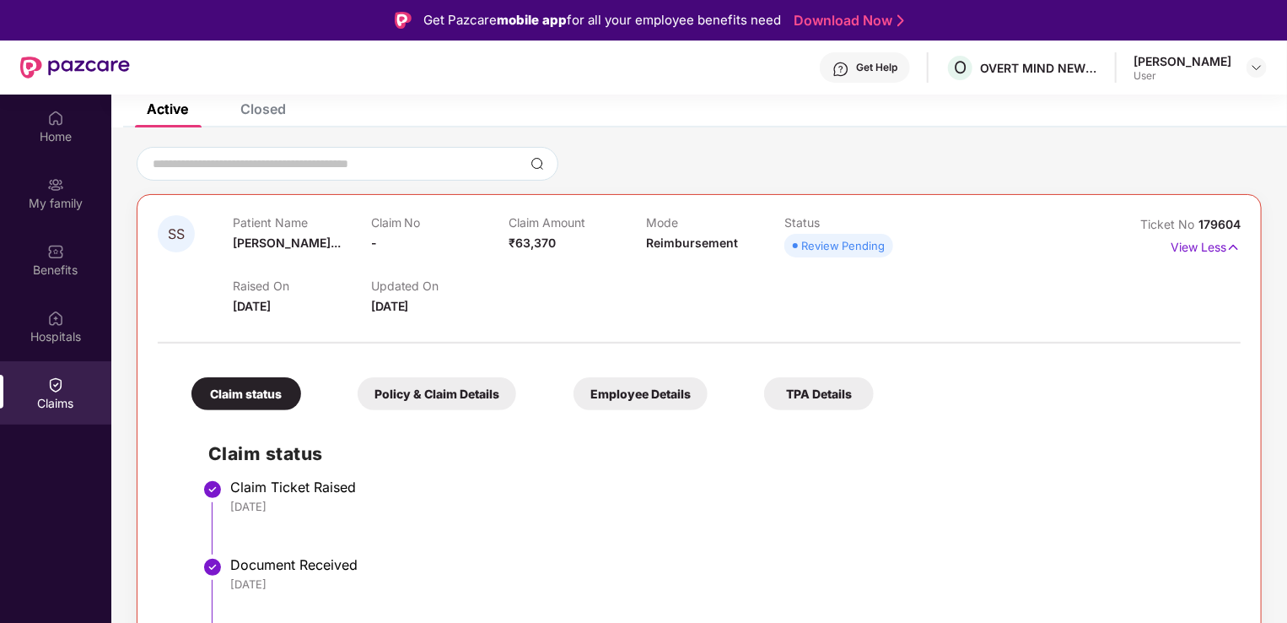
scroll to position [94, 0]
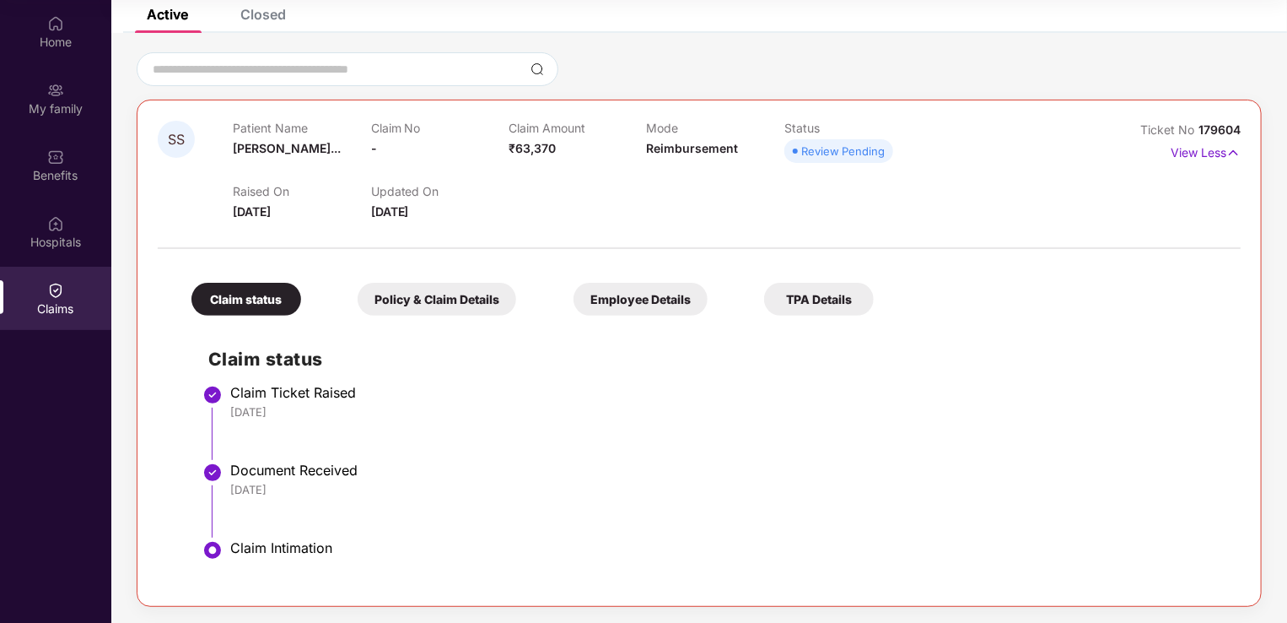
click at [419, 294] on div "Policy & Claim Details" at bounding box center [437, 299] width 159 height 33
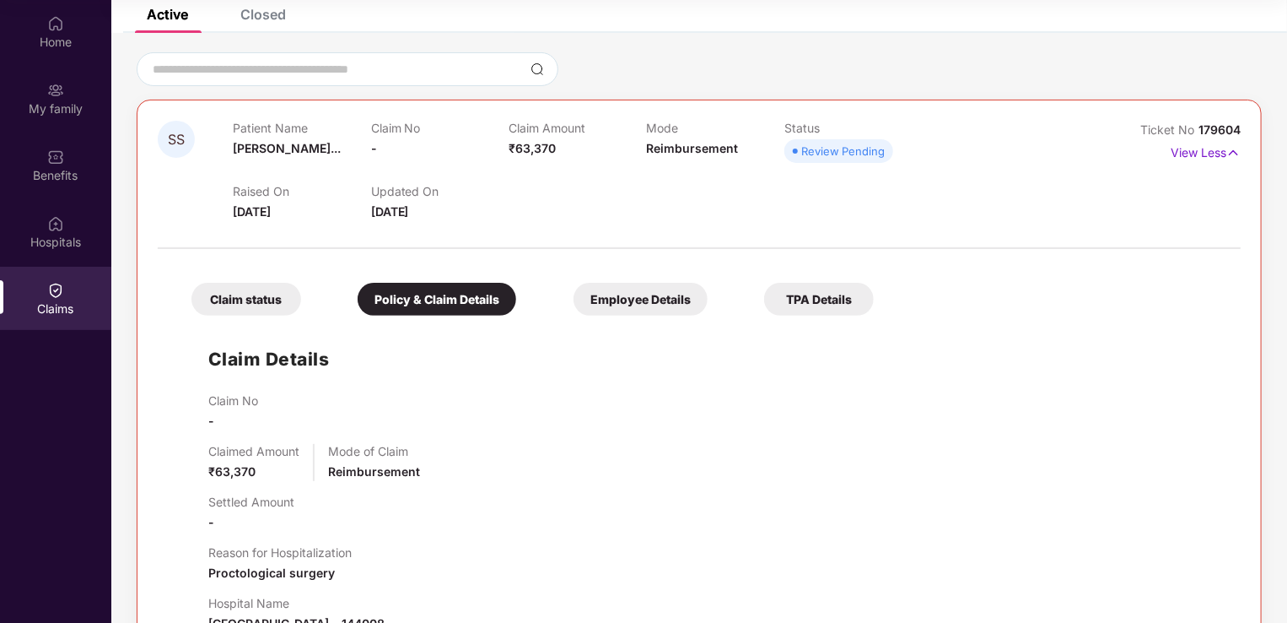
scroll to position [332, 0]
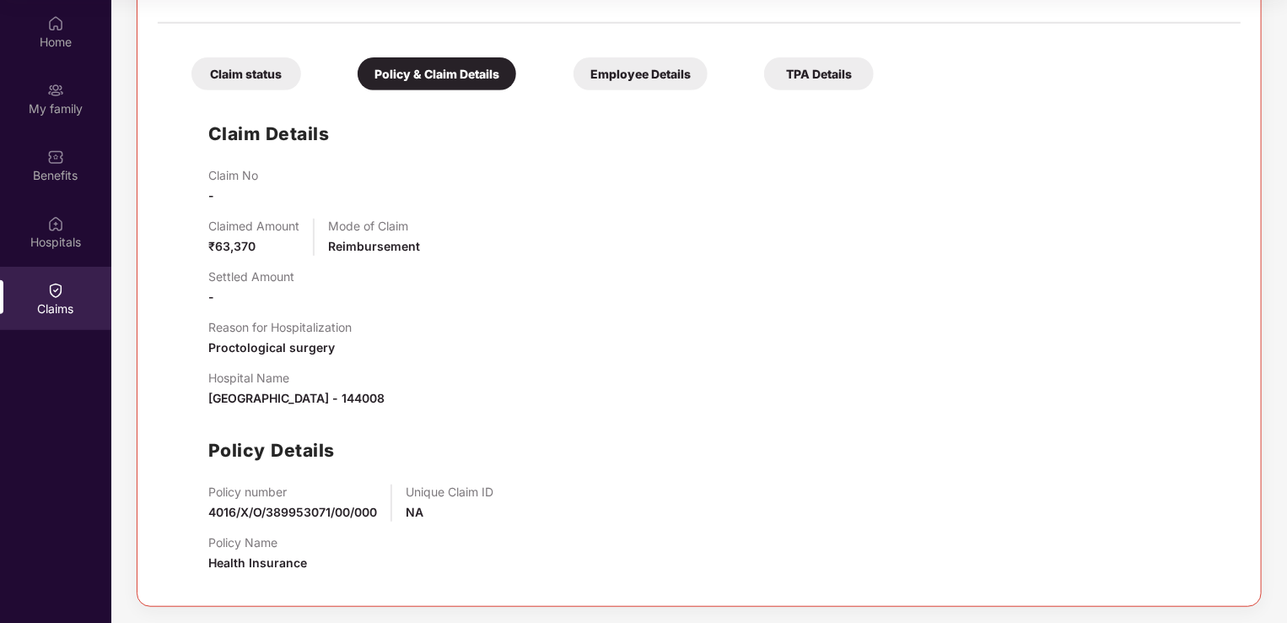
click at [620, 78] on div "Employee Details" at bounding box center [641, 73] width 134 height 33
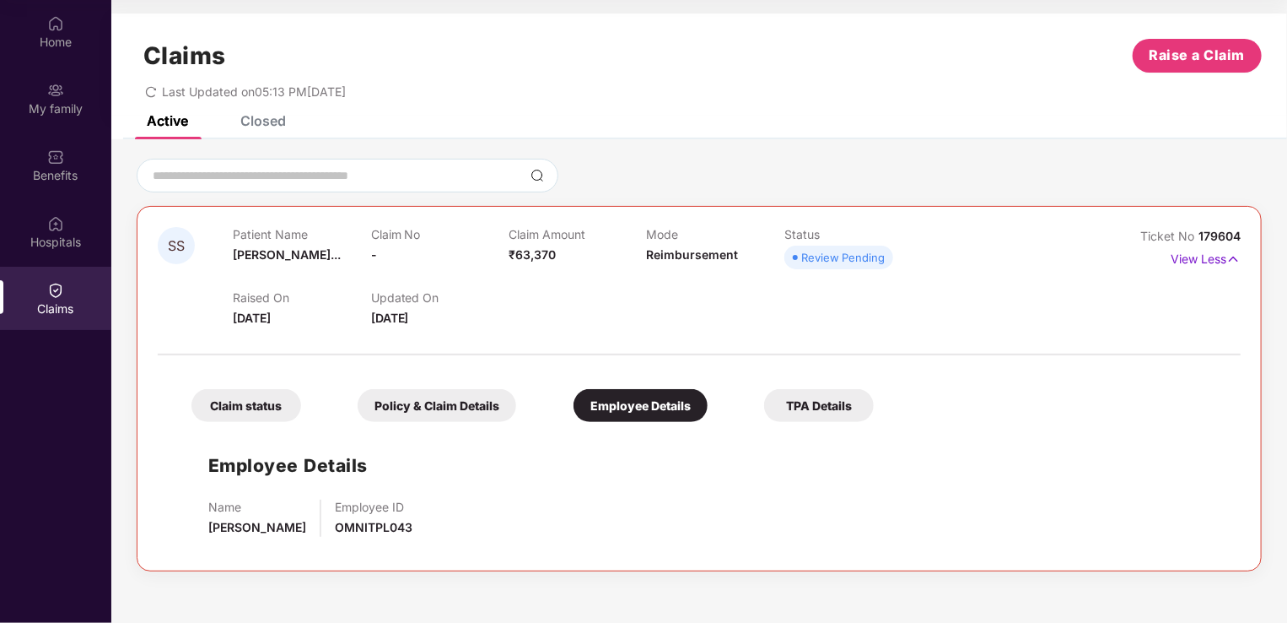
click at [817, 409] on div "TPA Details" at bounding box center [819, 405] width 110 height 33
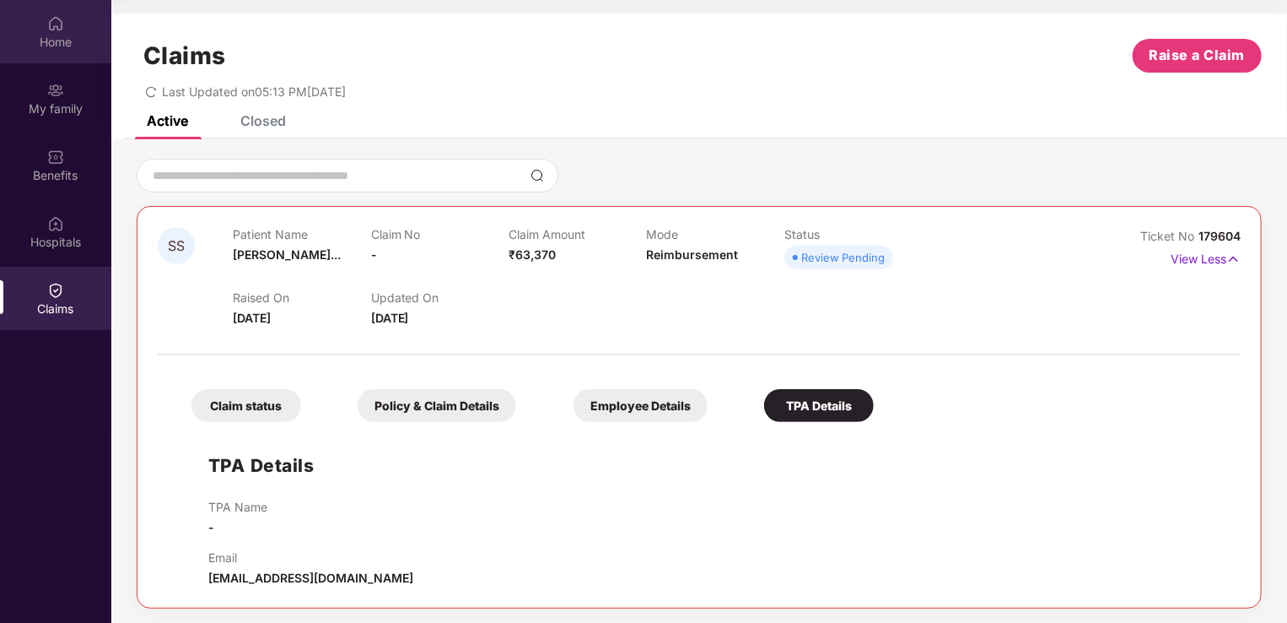
click at [62, 20] on img at bounding box center [55, 23] width 17 height 17
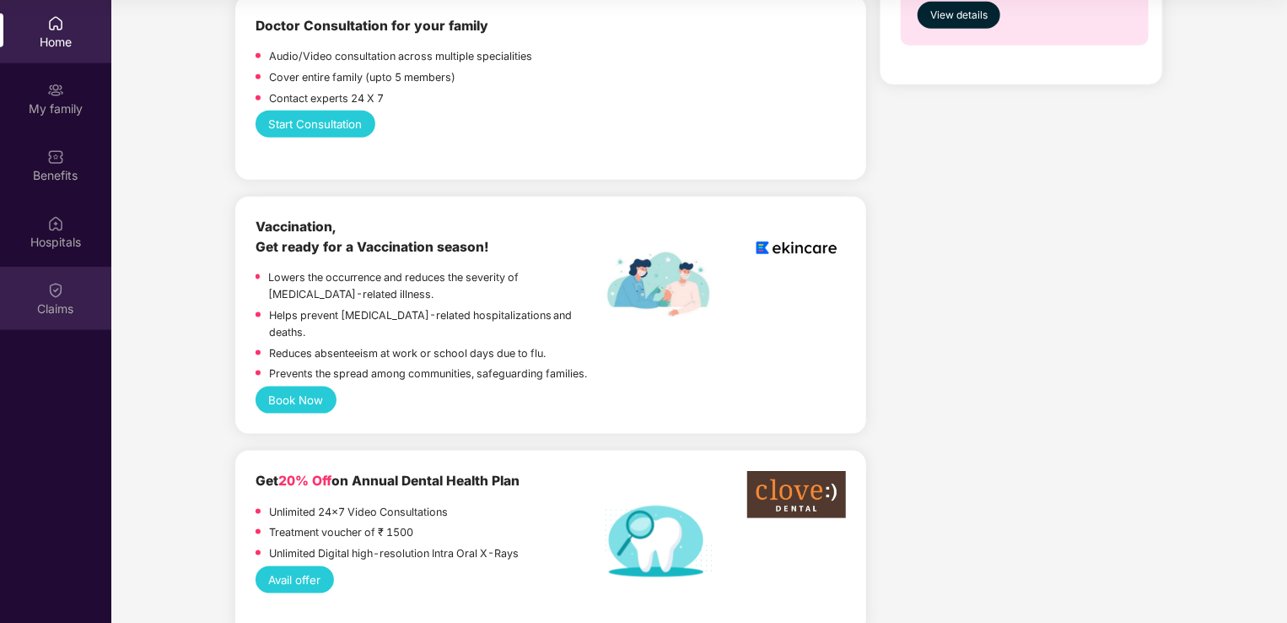
scroll to position [965, 0]
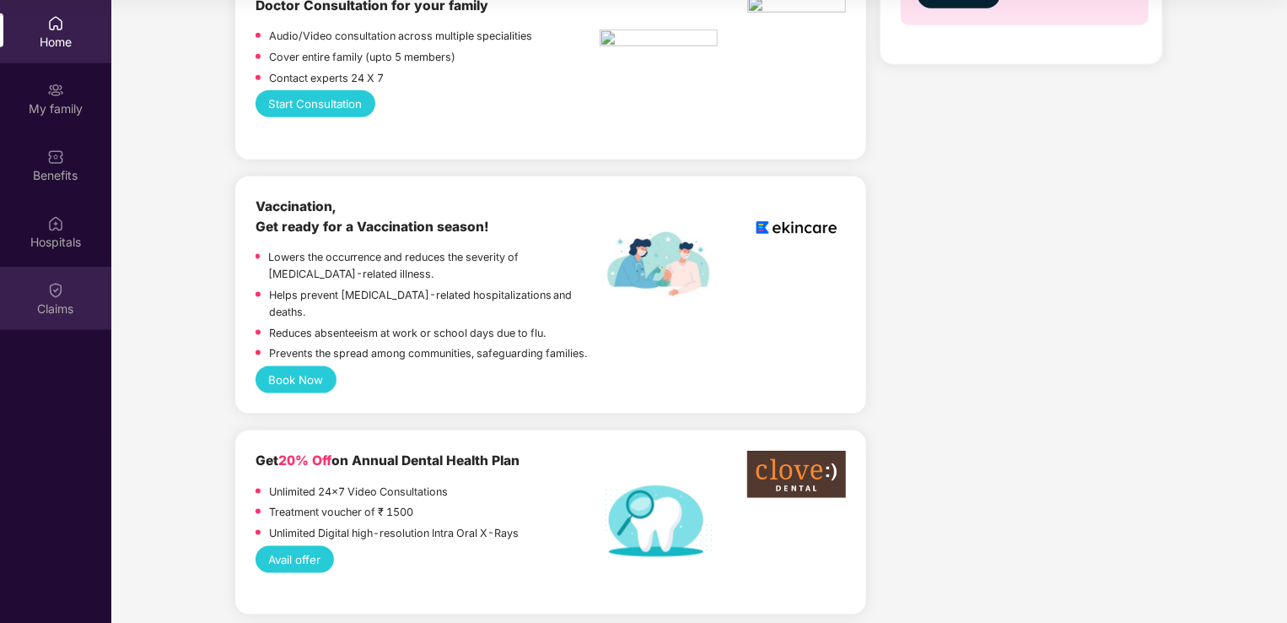
click at [61, 288] on img at bounding box center [55, 290] width 17 height 17
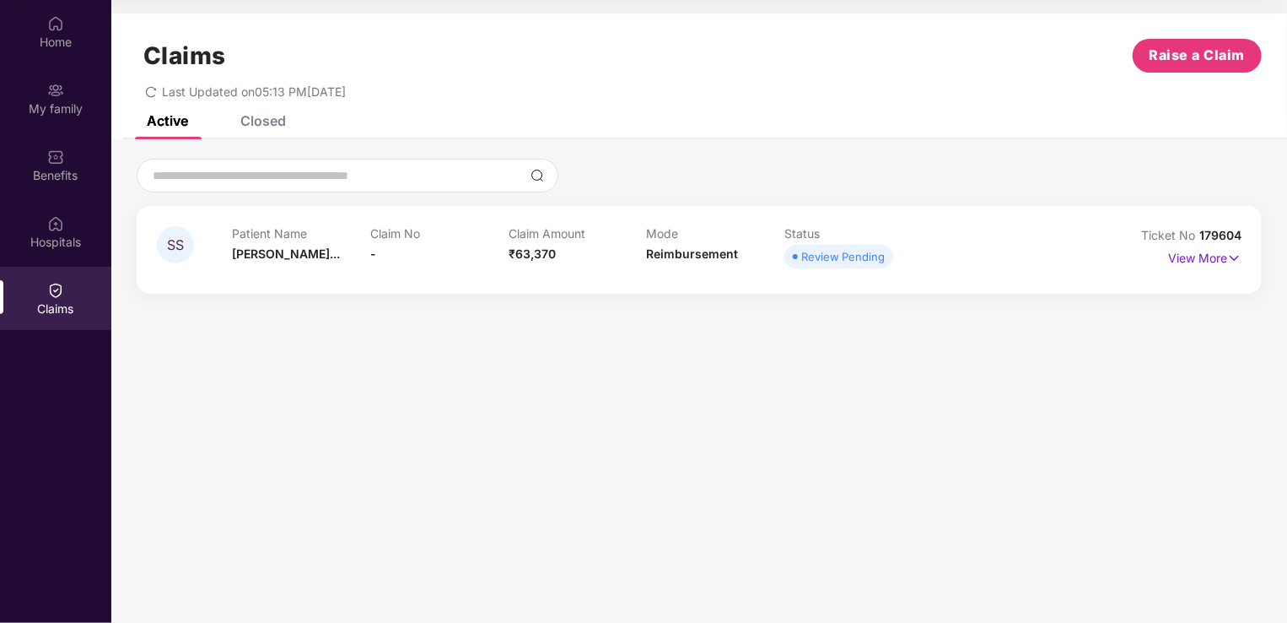
click at [272, 115] on div "Closed" at bounding box center [263, 120] width 46 height 17
click at [148, 121] on div "Active" at bounding box center [167, 120] width 41 height 17
click at [44, 89] on div "My family" at bounding box center [55, 98] width 111 height 63
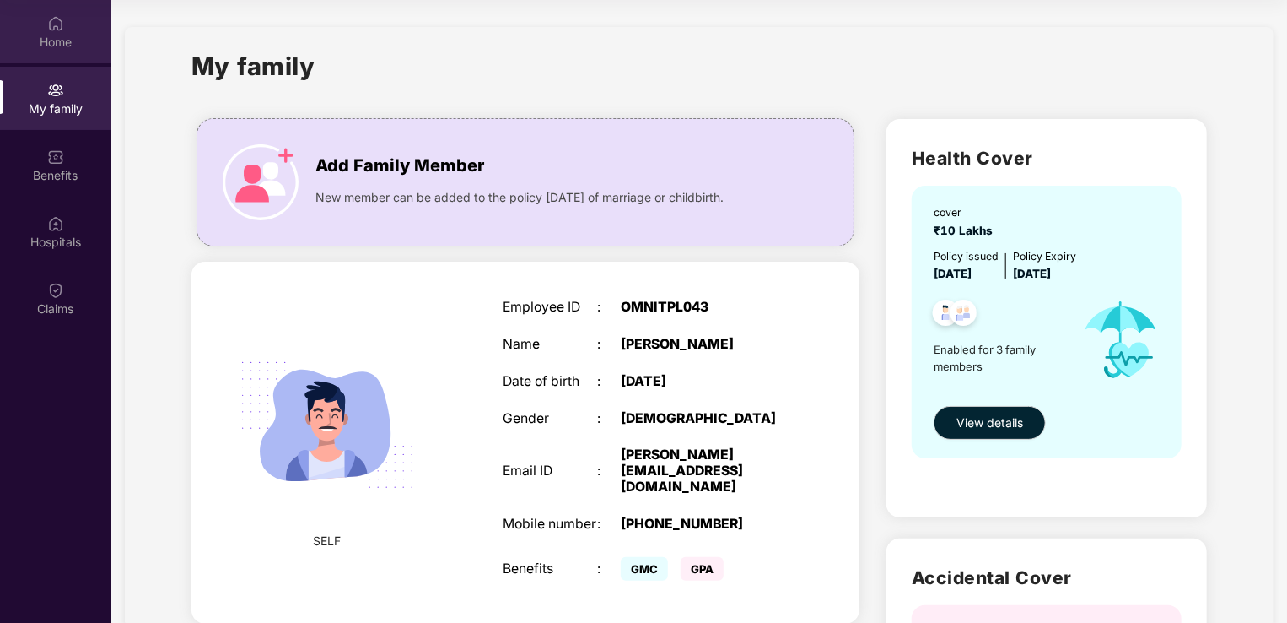
click at [53, 52] on div "Home" at bounding box center [55, 31] width 111 height 63
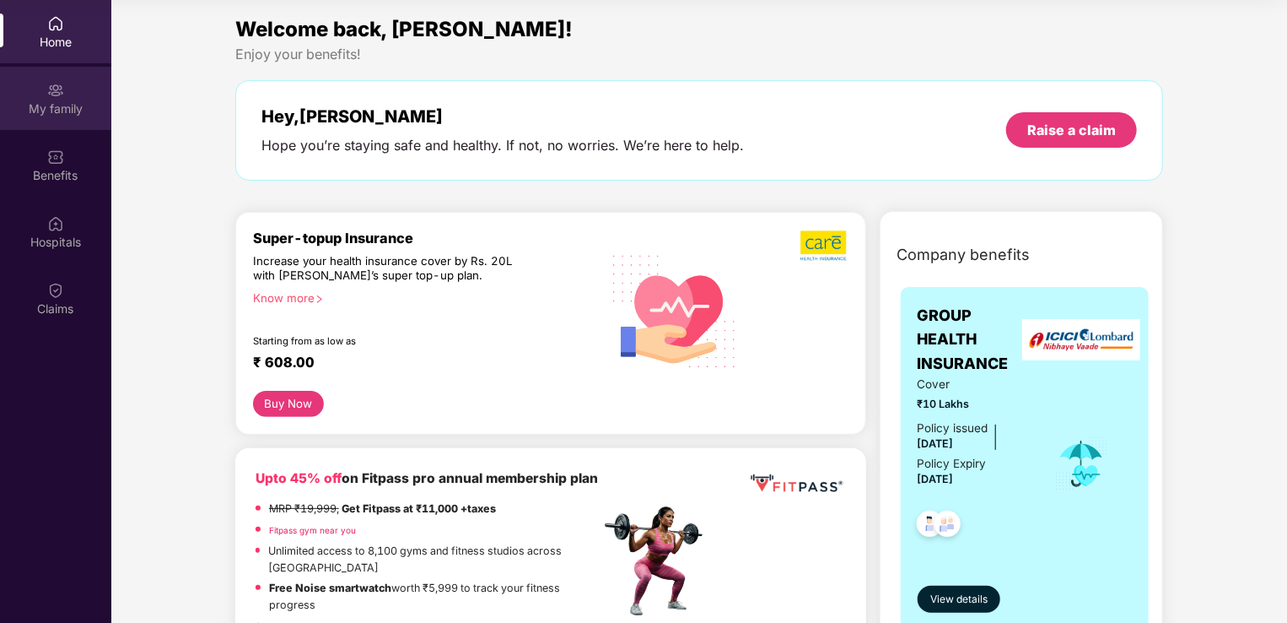
click at [62, 98] on img at bounding box center [55, 90] width 17 height 17
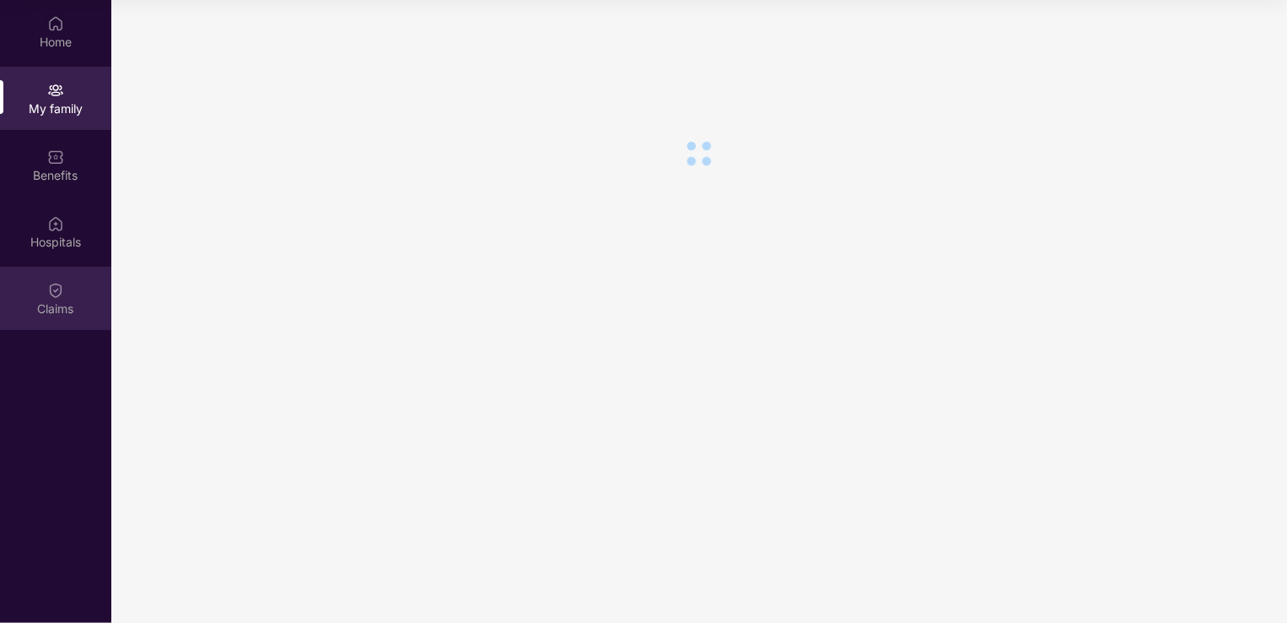
click at [67, 291] on div "Claims" at bounding box center [55, 298] width 111 height 63
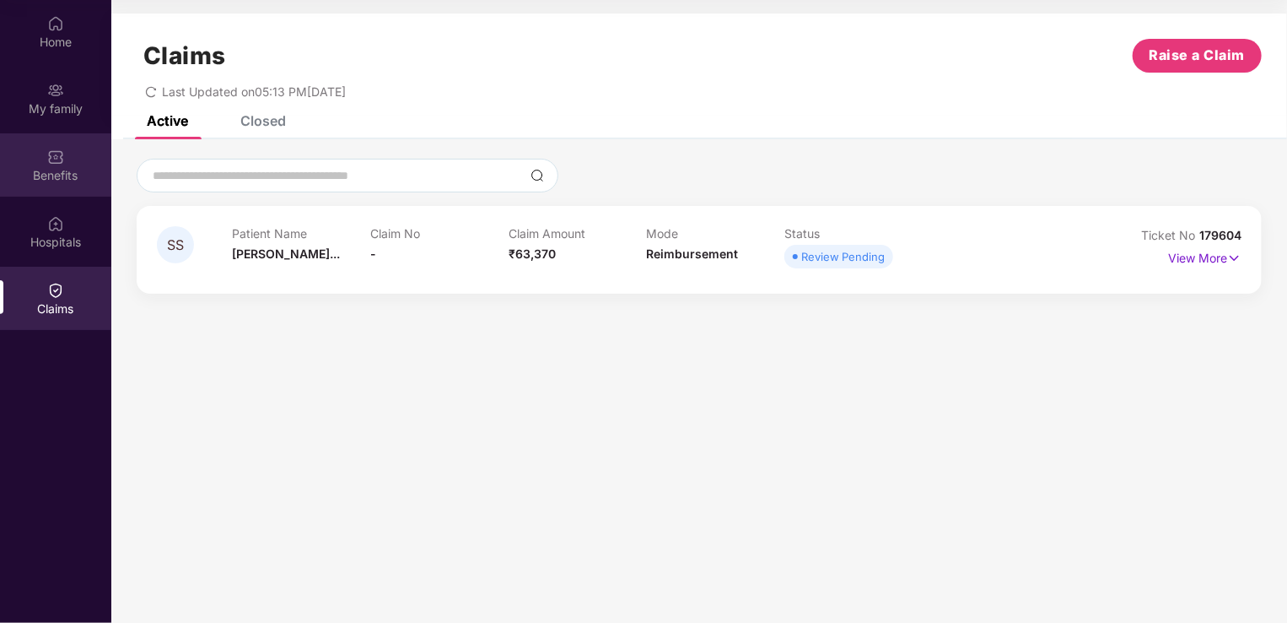
click at [62, 159] on img at bounding box center [55, 156] width 17 height 17
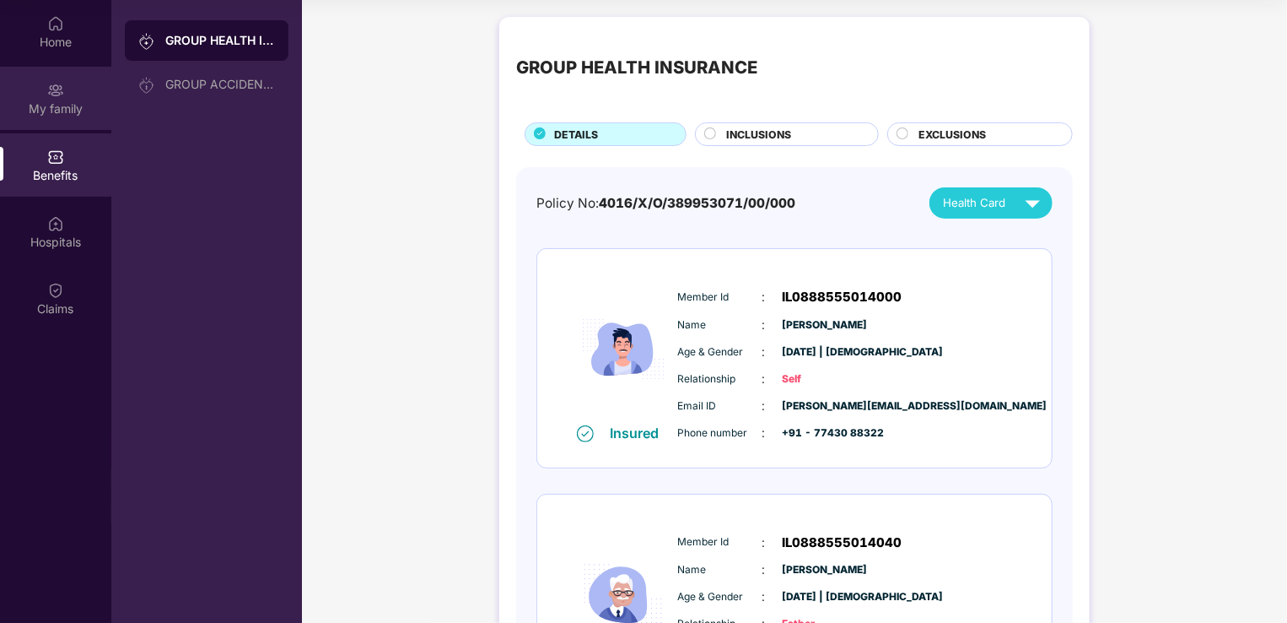
click at [56, 110] on div "My family" at bounding box center [55, 108] width 111 height 17
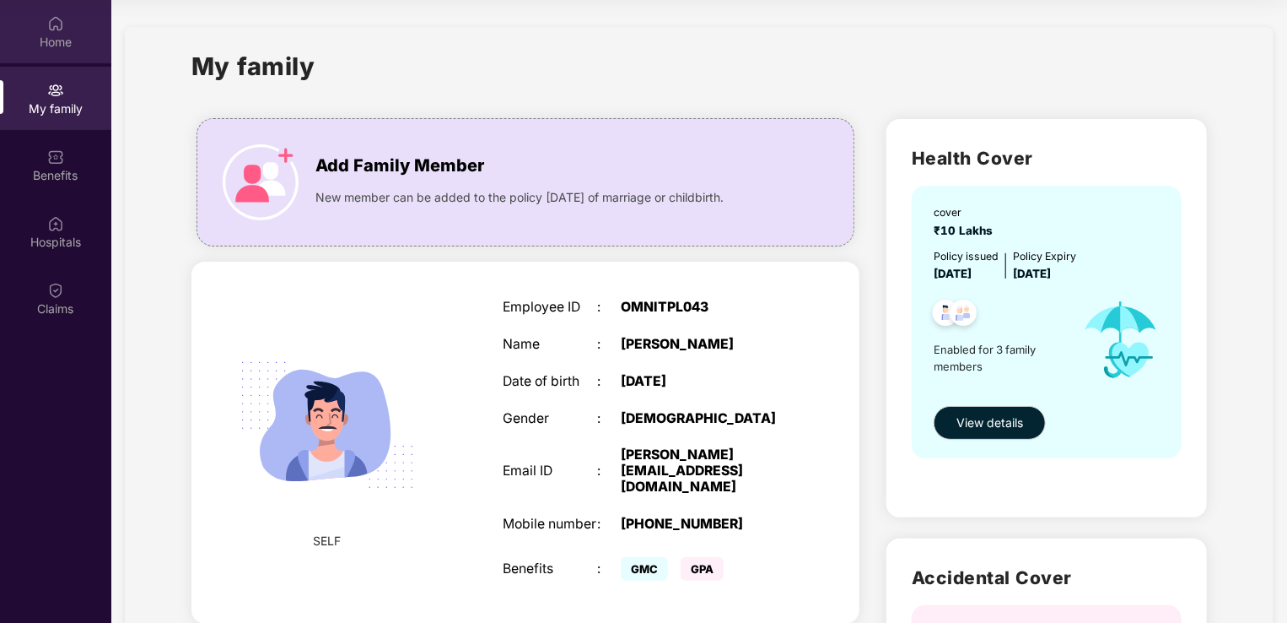
click at [43, 34] on div "Home" at bounding box center [55, 42] width 111 height 17
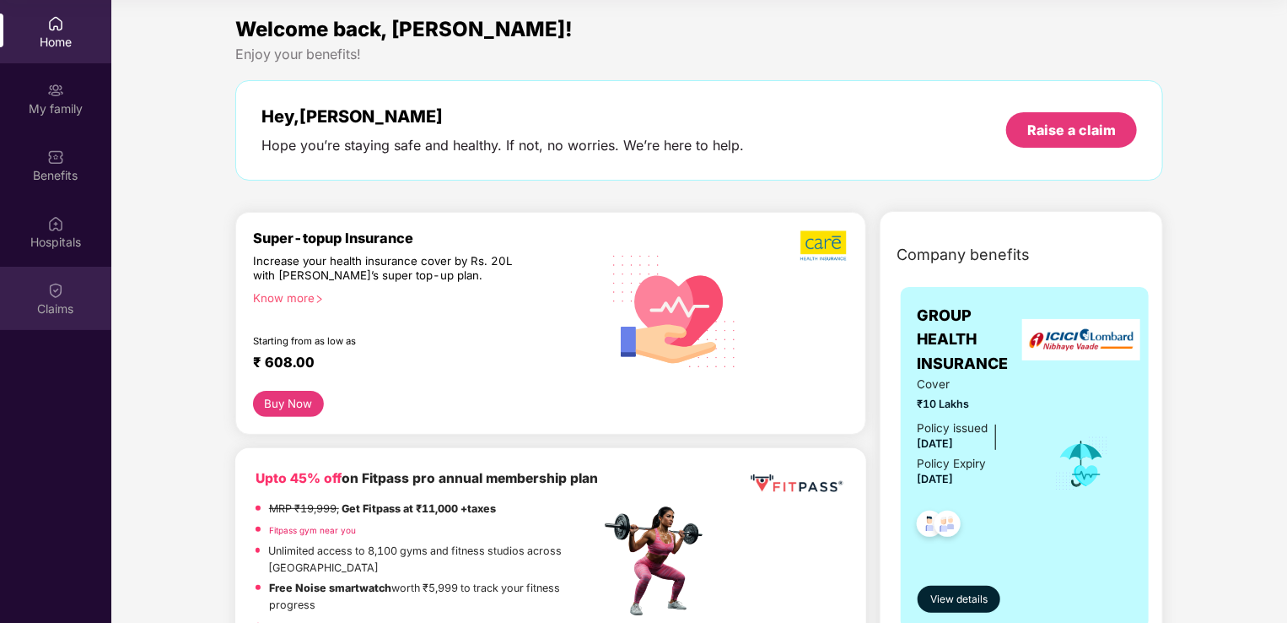
click at [61, 296] on img at bounding box center [55, 290] width 17 height 17
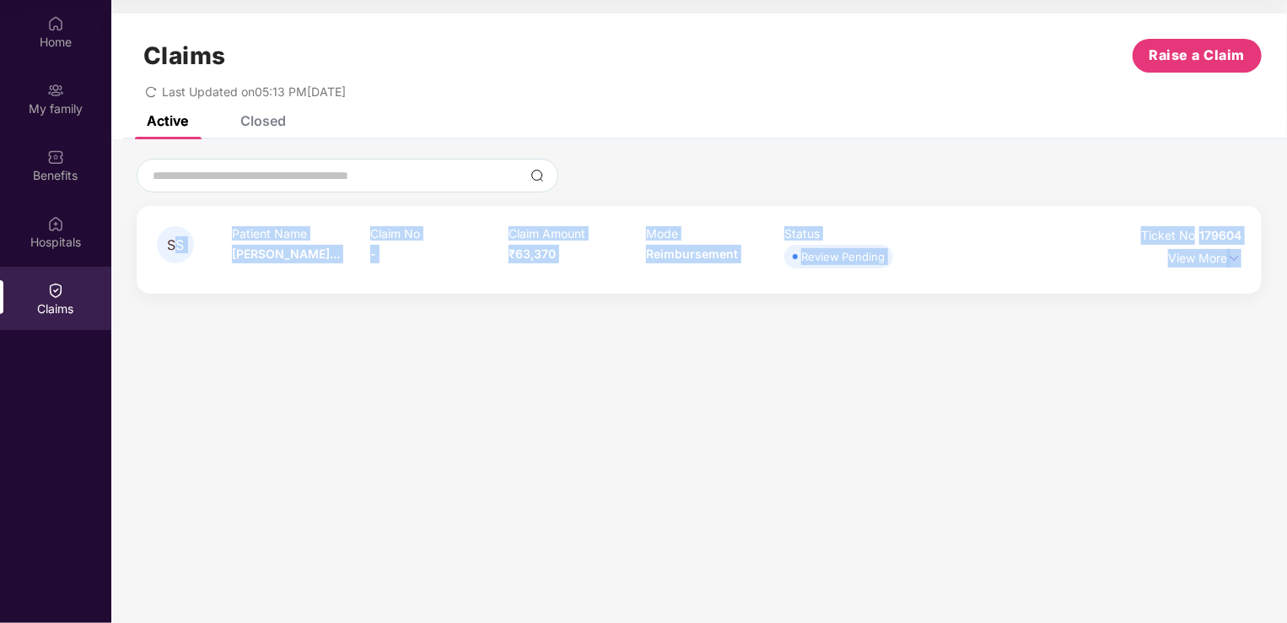
drag, startPoint x: 175, startPoint y: 251, endPoint x: 867, endPoint y: 275, distance: 692.9
click at [867, 275] on div "SS Patient Name [PERSON_NAME]... Claim No - Claim Amount ₹63,370 Mode Reimburse…" at bounding box center [699, 250] width 1125 height 88
click at [644, 278] on div "SS Patient Name [PERSON_NAME]... Claim No - Claim Amount ₹63,370 Mode Reimburse…" at bounding box center [699, 250] width 1125 height 88
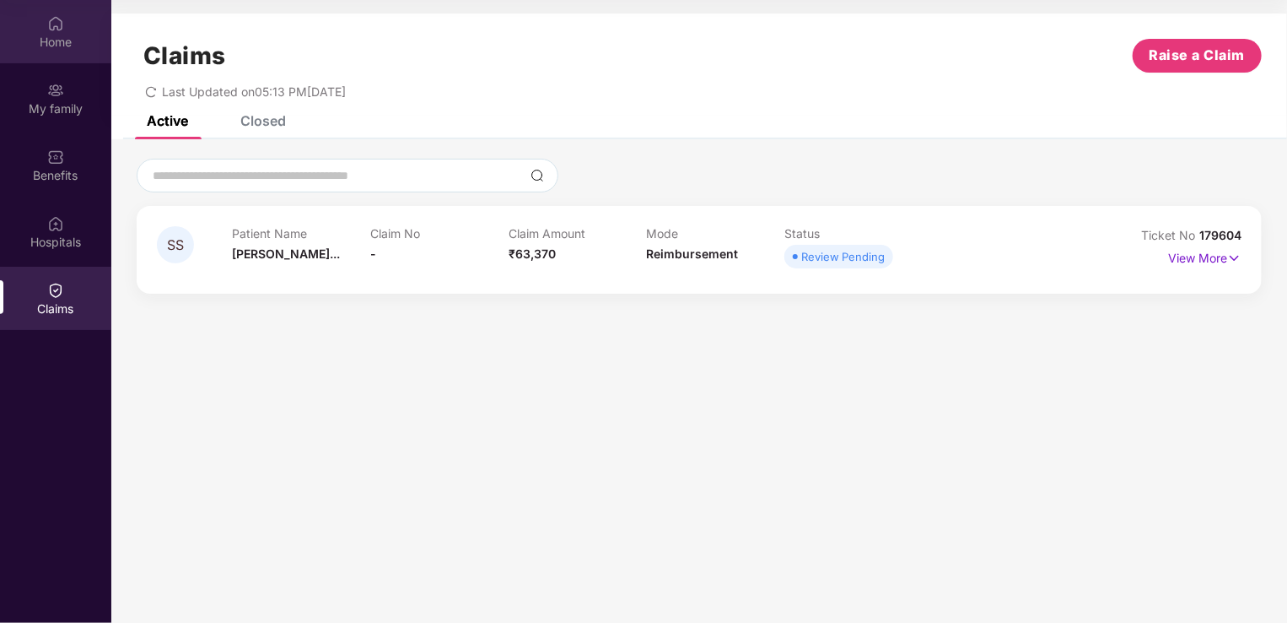
click at [35, 39] on div "Home" at bounding box center [55, 42] width 111 height 17
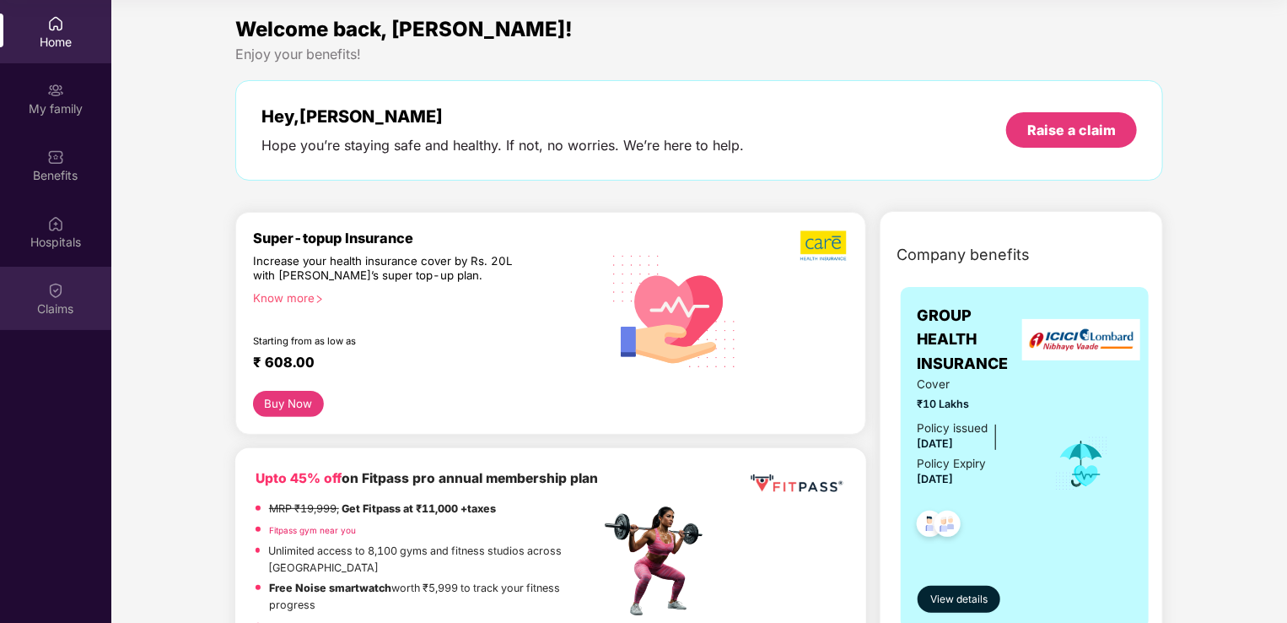
click at [57, 302] on div "Claims" at bounding box center [55, 308] width 111 height 17
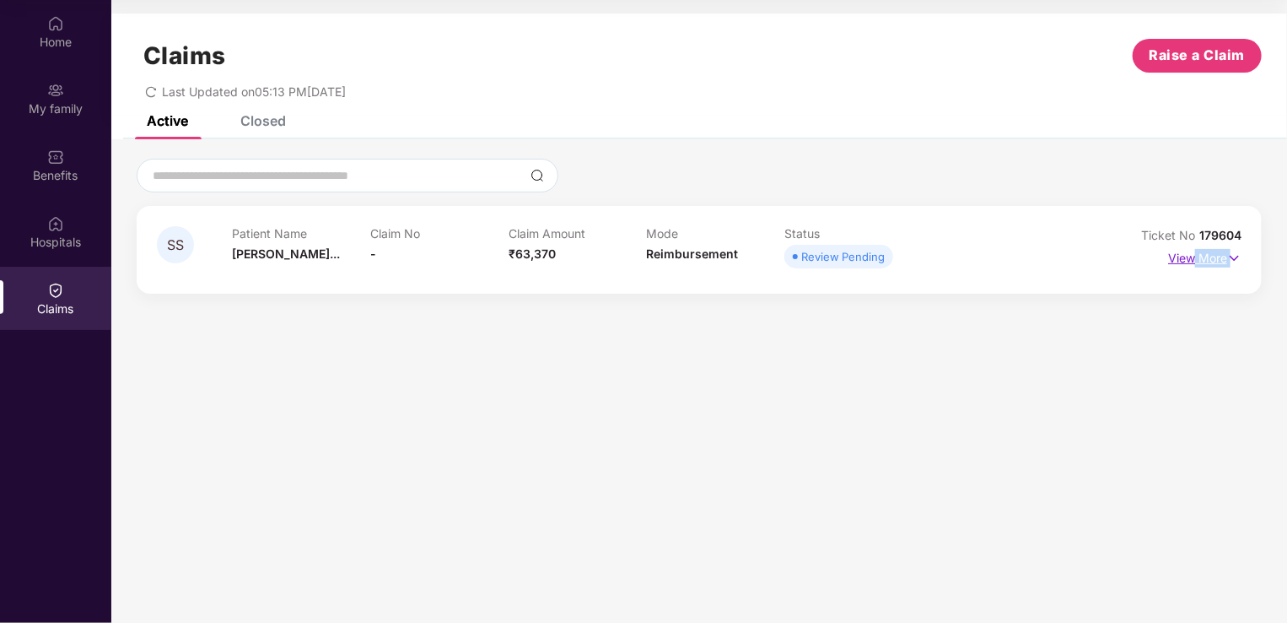
drag, startPoint x: 1194, startPoint y: 272, endPoint x: 1194, endPoint y: 254, distance: 17.7
click at [1194, 254] on div "Ticket No 179604 View More" at bounding box center [1174, 249] width 136 height 46
click at [1194, 254] on p "View More" at bounding box center [1204, 256] width 73 height 23
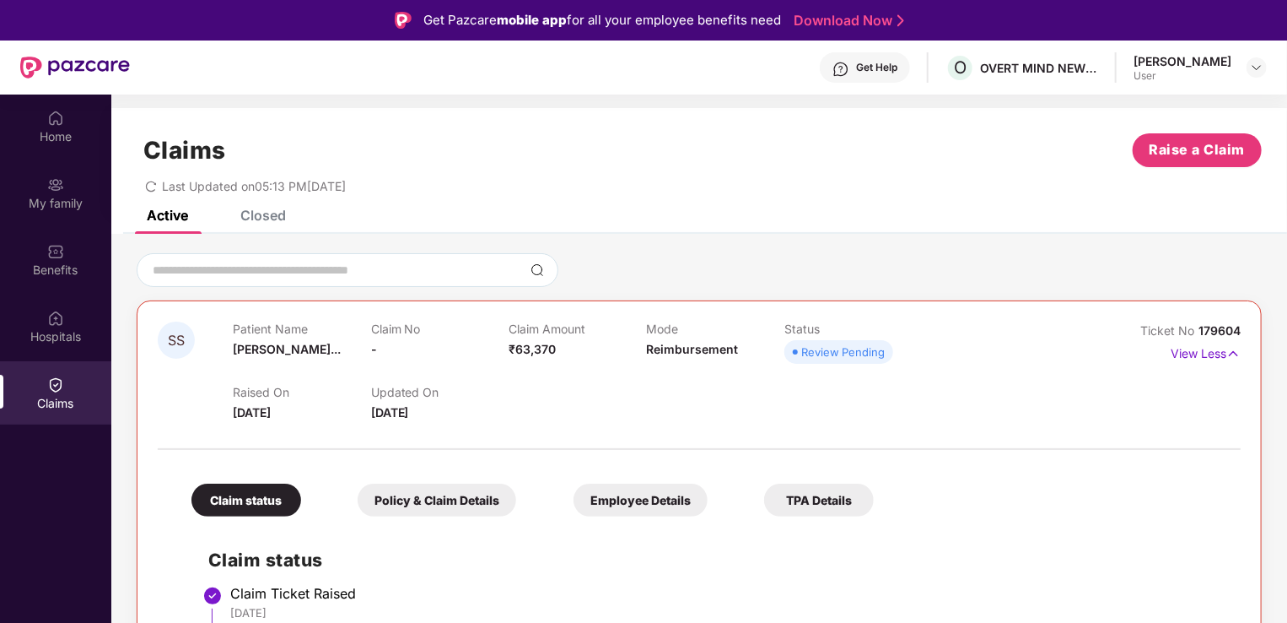
click at [1176, 64] on div "[PERSON_NAME]" at bounding box center [1183, 61] width 98 height 16
click at [1254, 76] on div at bounding box center [1257, 67] width 20 height 20
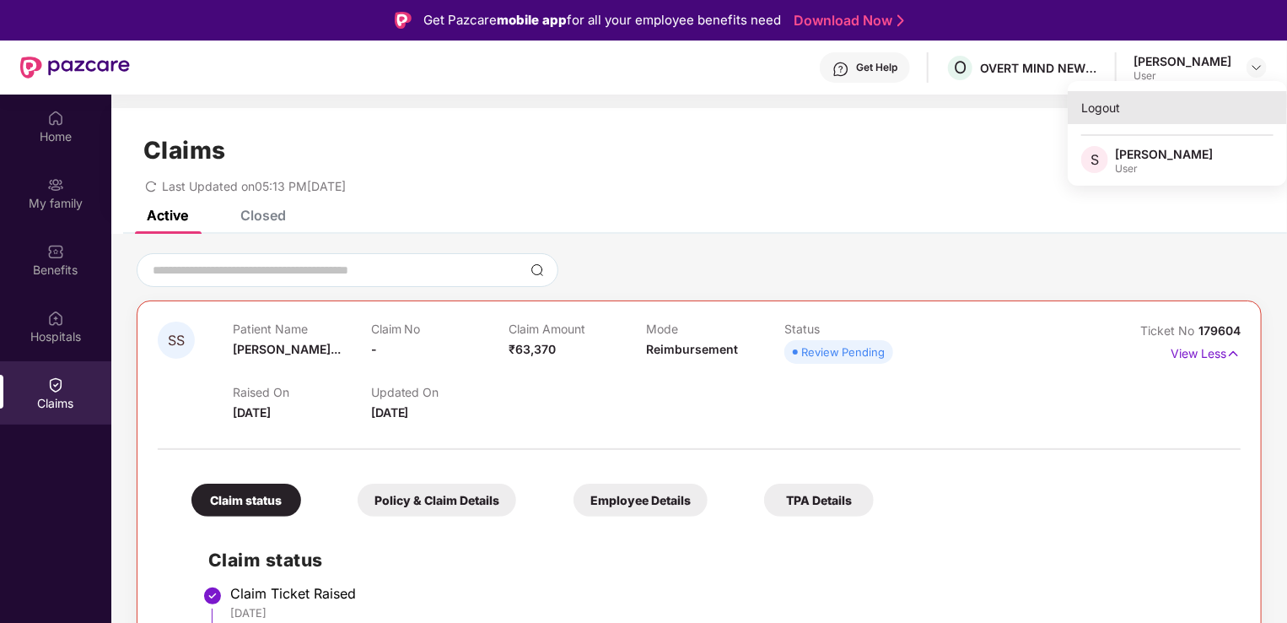
click at [1097, 116] on div "Logout" at bounding box center [1177, 107] width 219 height 33
